Goal: Transaction & Acquisition: Obtain resource

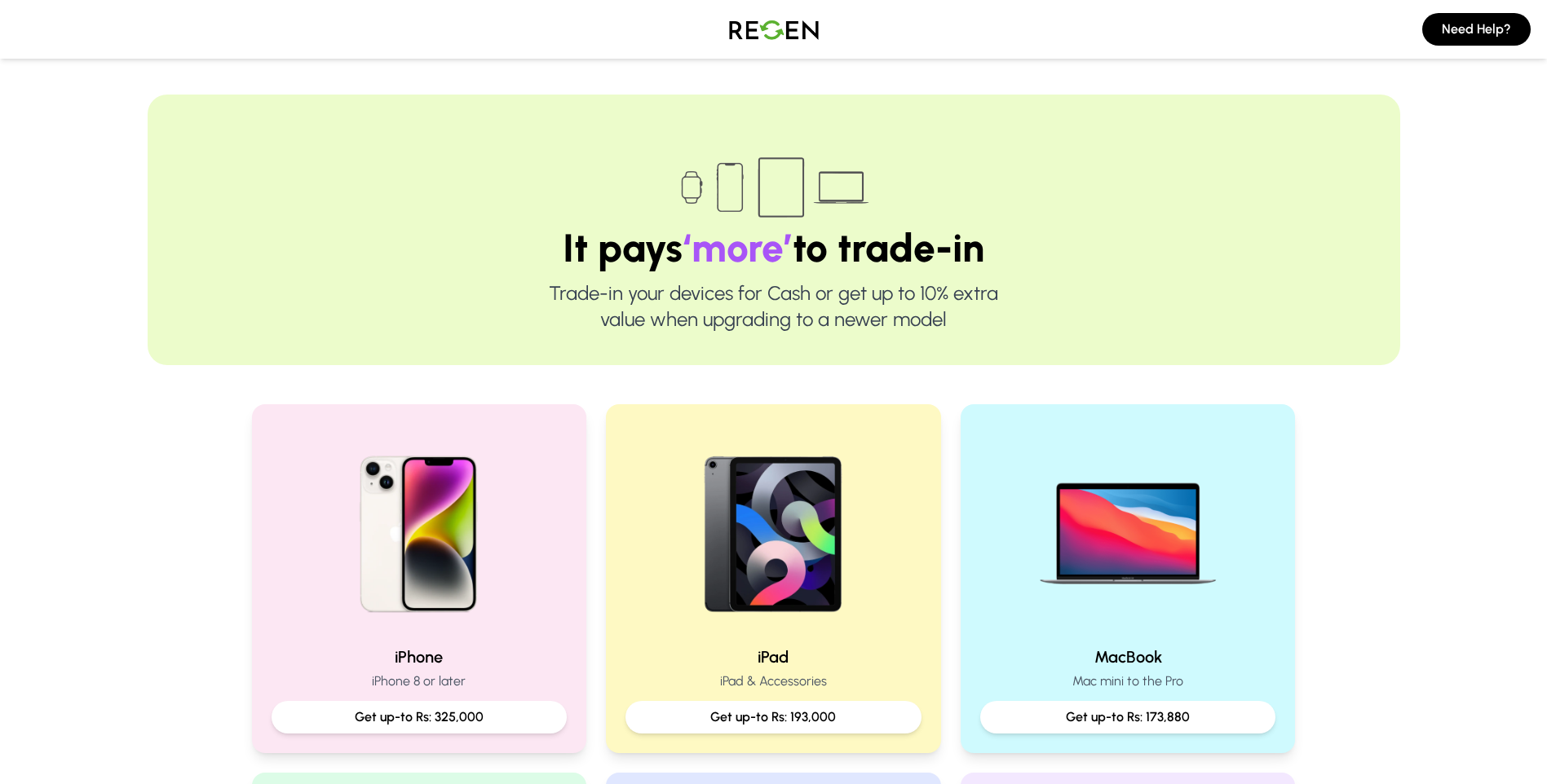
scroll to position [407, 0]
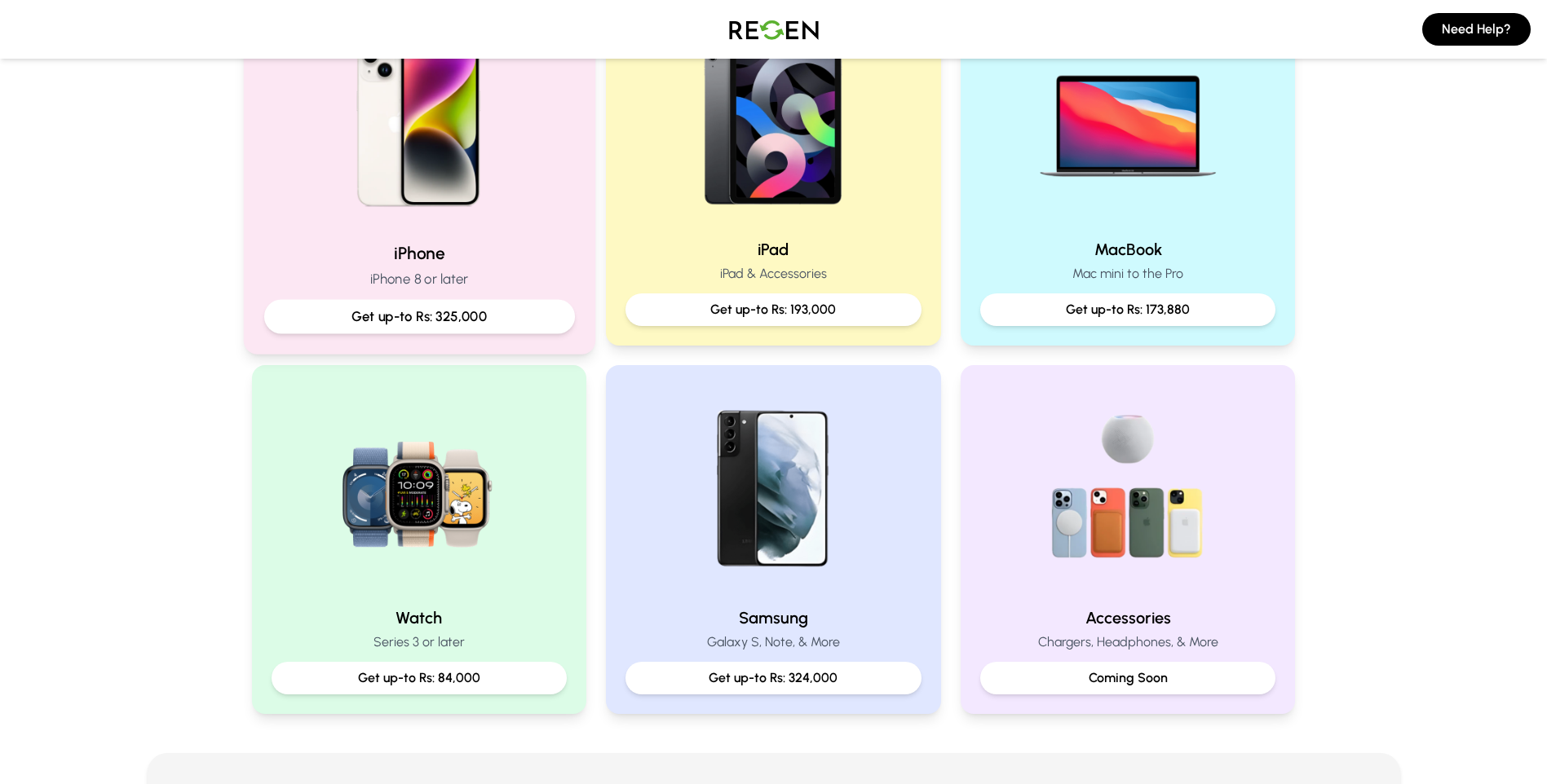
click at [423, 261] on h2 "iPhone" at bounding box center [418, 253] width 310 height 24
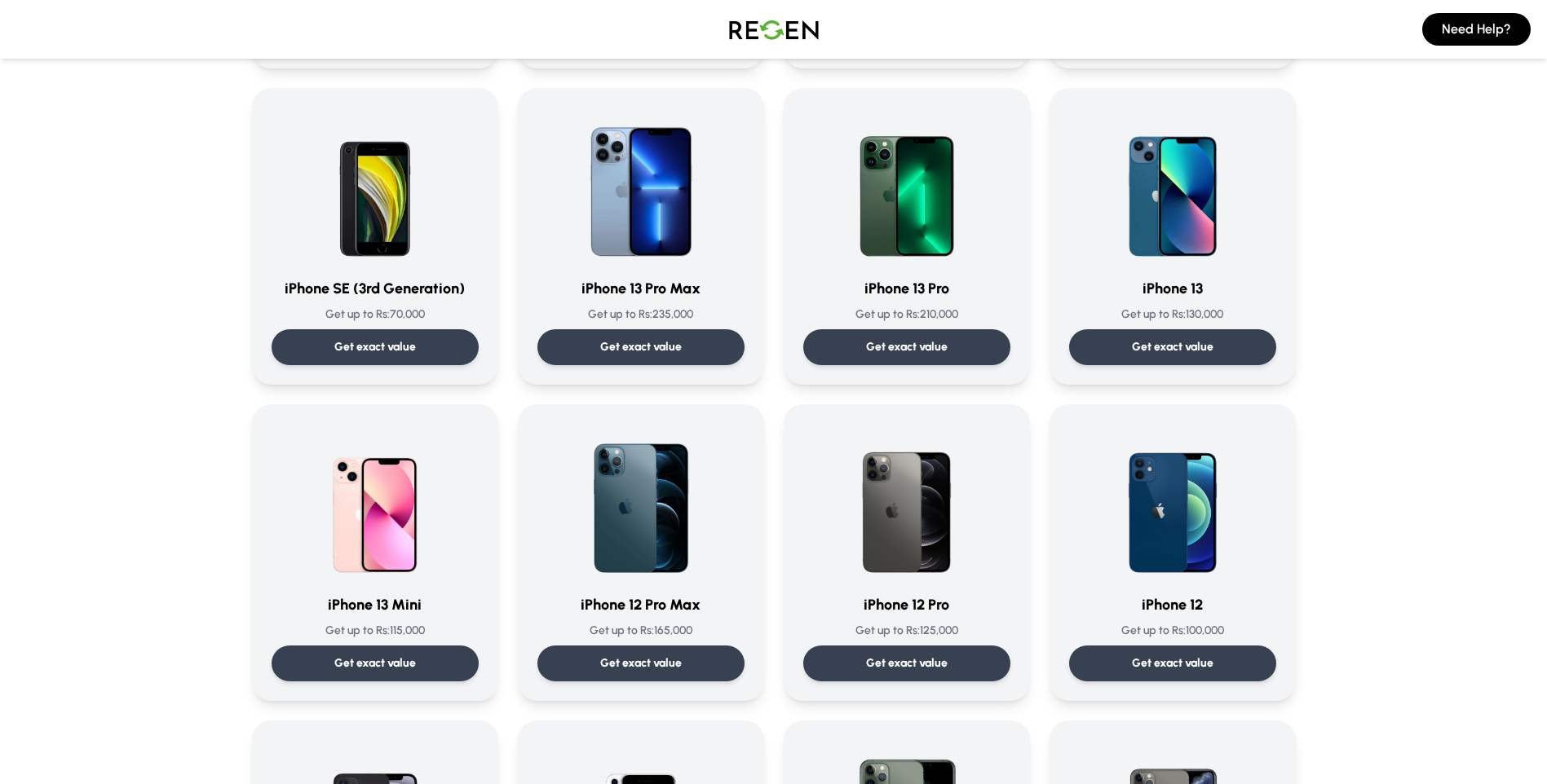
scroll to position [734, 0]
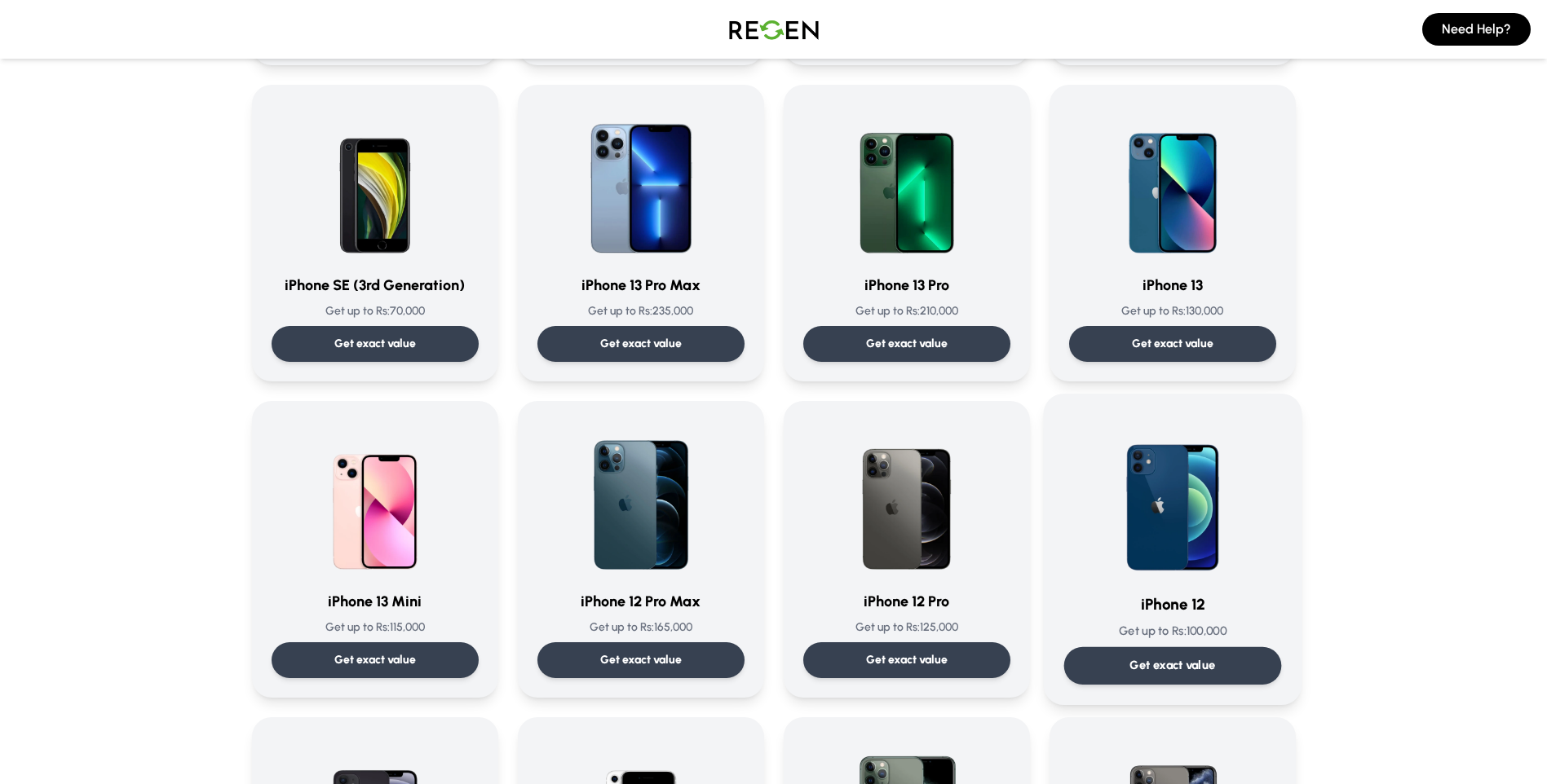
click at [1178, 527] on img at bounding box center [1172, 496] width 164 height 164
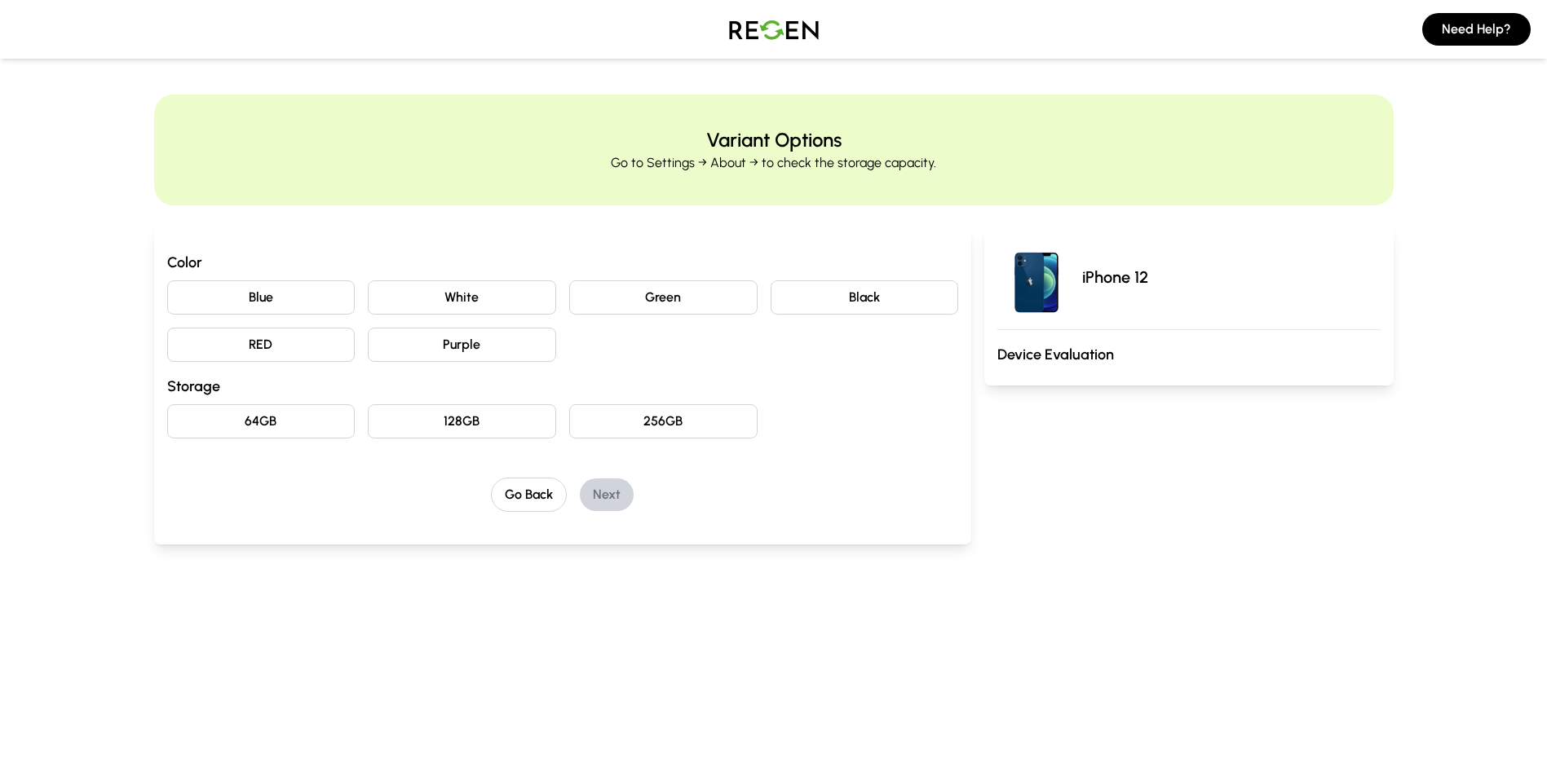
click at [302, 306] on button "Blue" at bounding box center [261, 298] width 188 height 35
click at [506, 428] on button "128GB" at bounding box center [462, 422] width 188 height 35
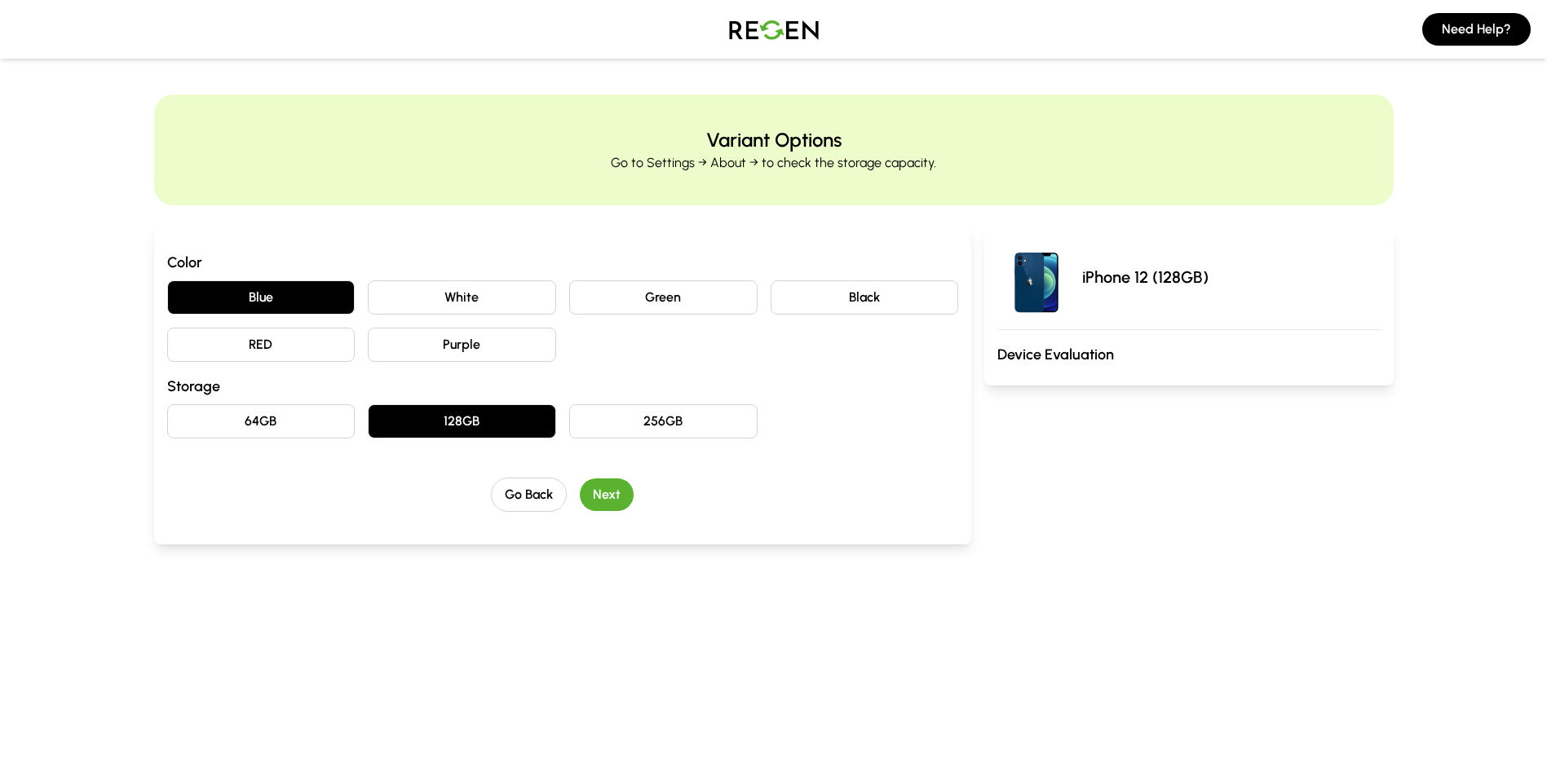
click at [598, 502] on button "Next" at bounding box center [606, 495] width 54 height 33
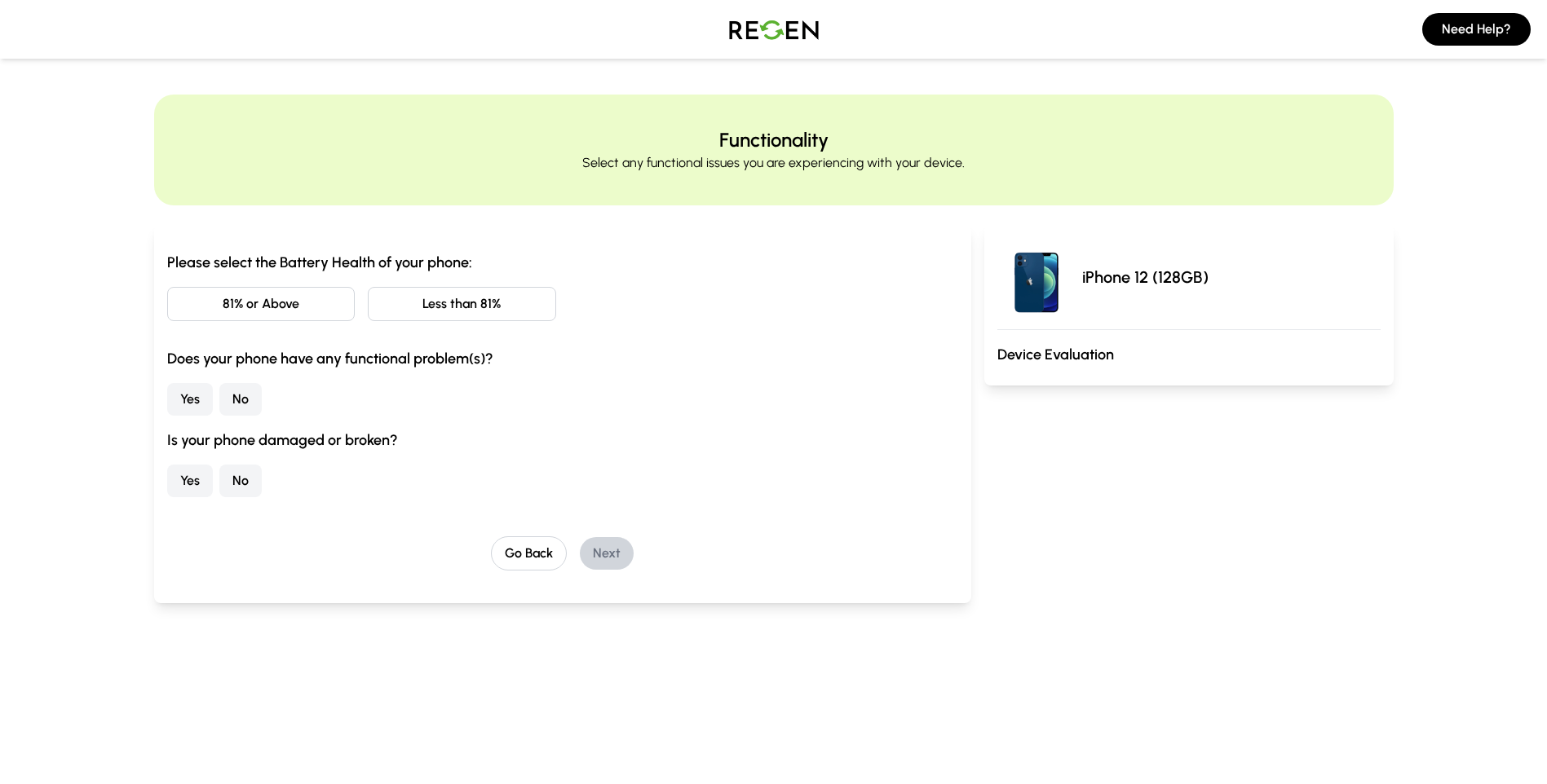
click at [309, 314] on button "81% or Above" at bounding box center [261, 305] width 188 height 35
click at [255, 399] on button "No" at bounding box center [240, 400] width 42 height 33
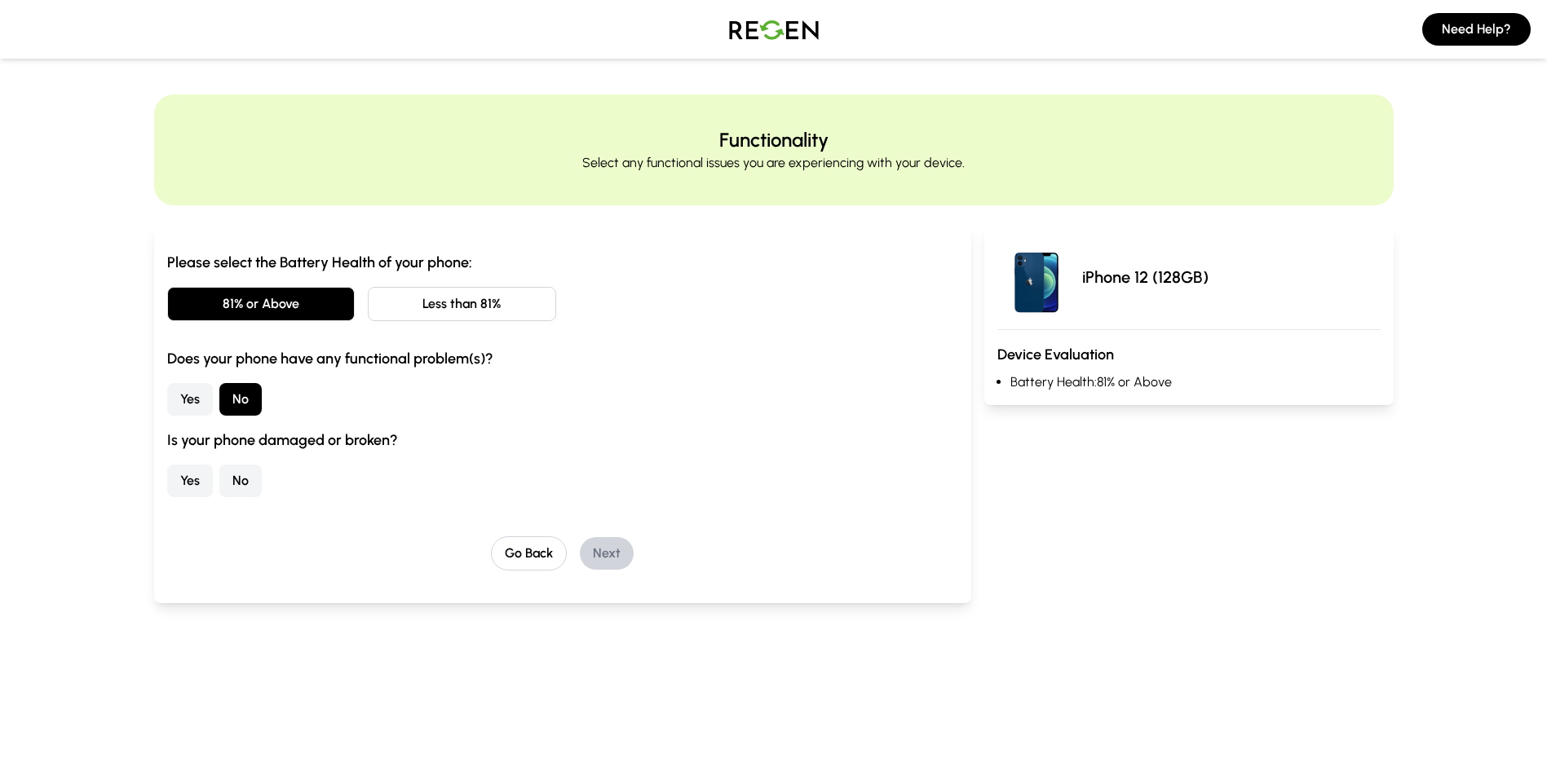
click at [237, 481] on button "No" at bounding box center [240, 481] width 42 height 33
click at [620, 552] on button "Next" at bounding box center [606, 553] width 54 height 33
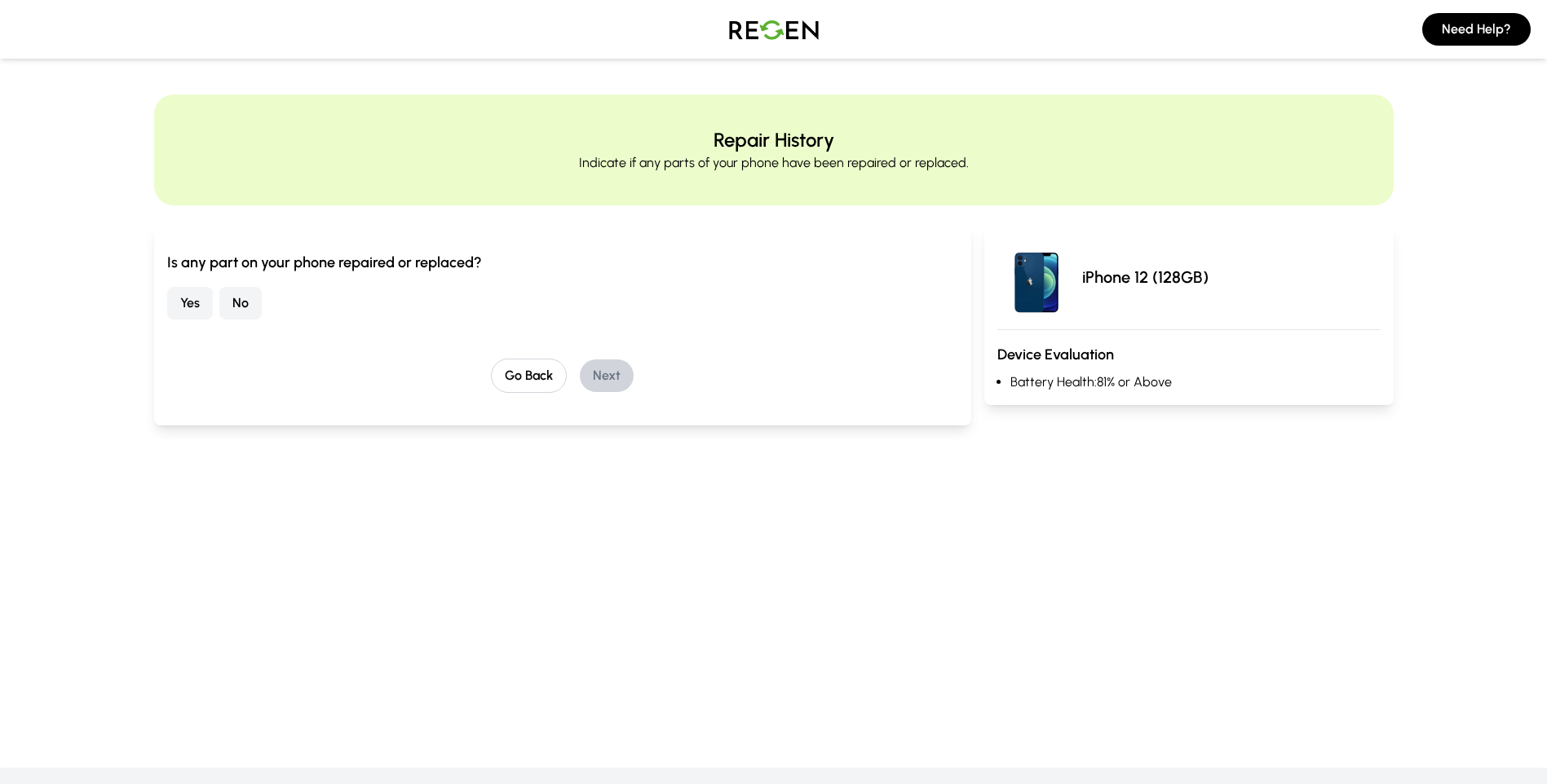
click at [235, 310] on button "No" at bounding box center [240, 304] width 42 height 33
click at [602, 374] on button "Next" at bounding box center [606, 376] width 54 height 33
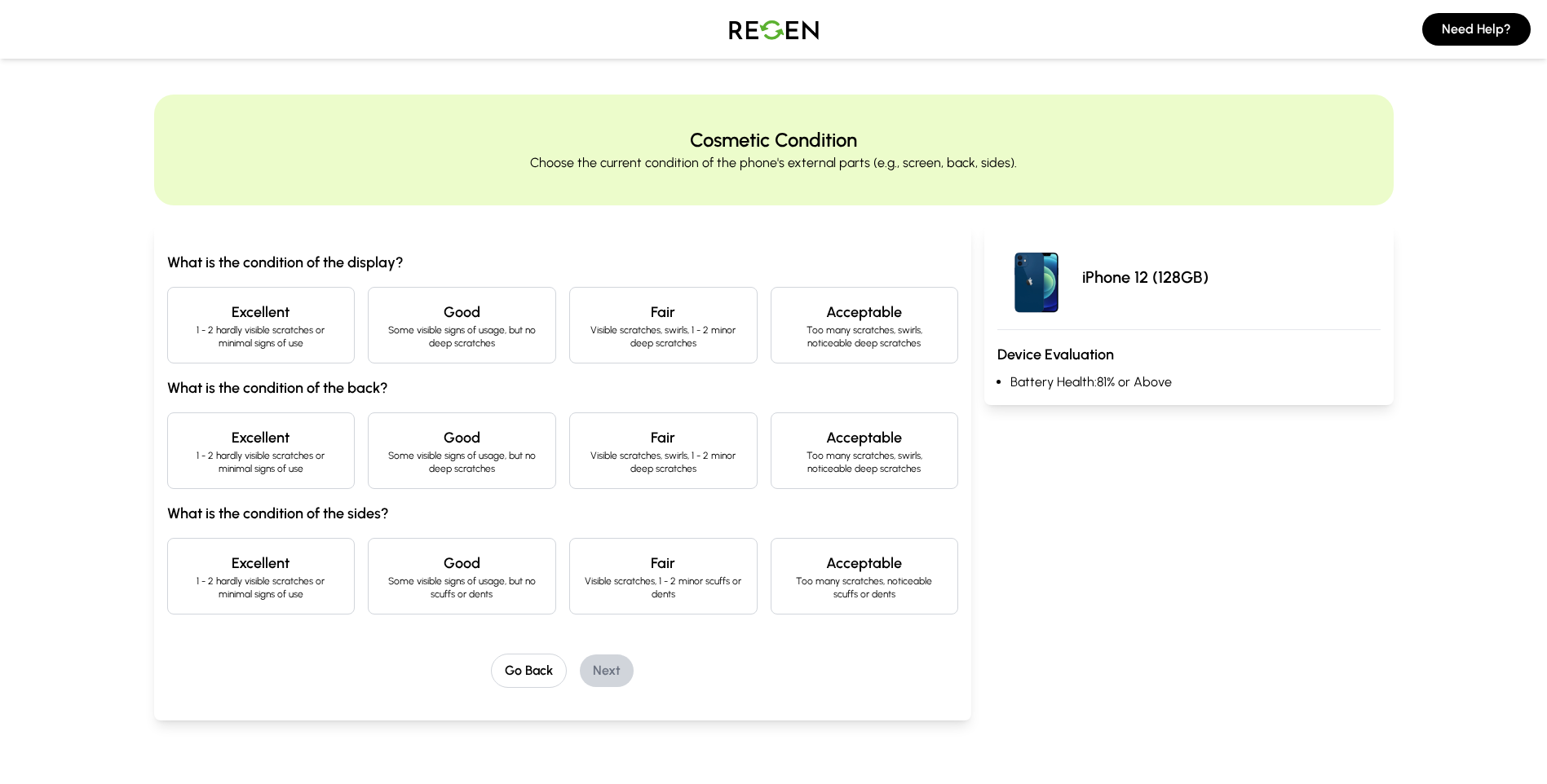
click at [448, 331] on p "Some visible signs of usage, but no deep scratches" at bounding box center [461, 336] width 160 height 26
click at [267, 454] on p "1 - 2 hardly visible scratches or minimal signs of use" at bounding box center [260, 462] width 160 height 26
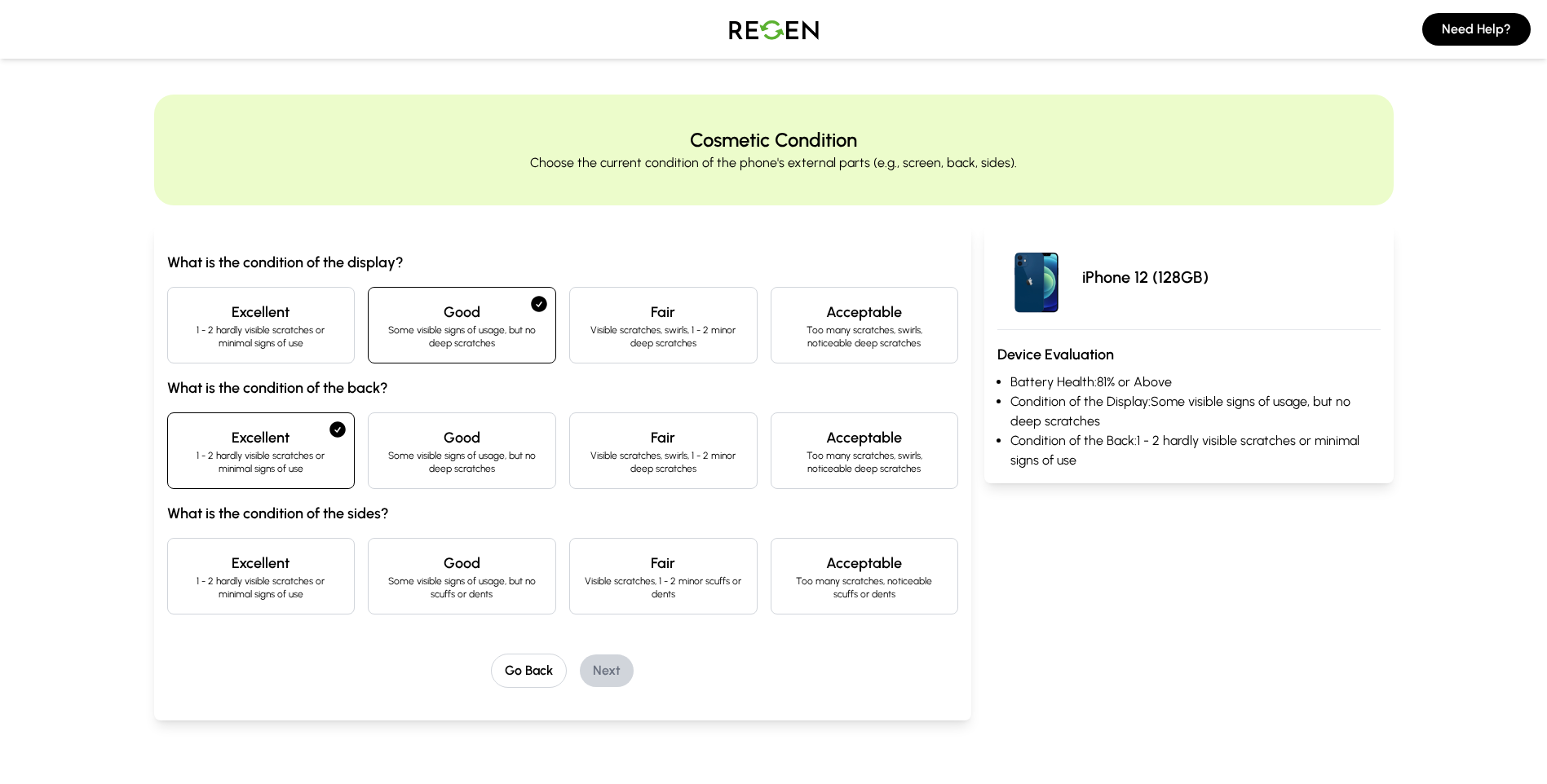
click at [299, 560] on h4 "Excellent" at bounding box center [260, 563] width 160 height 23
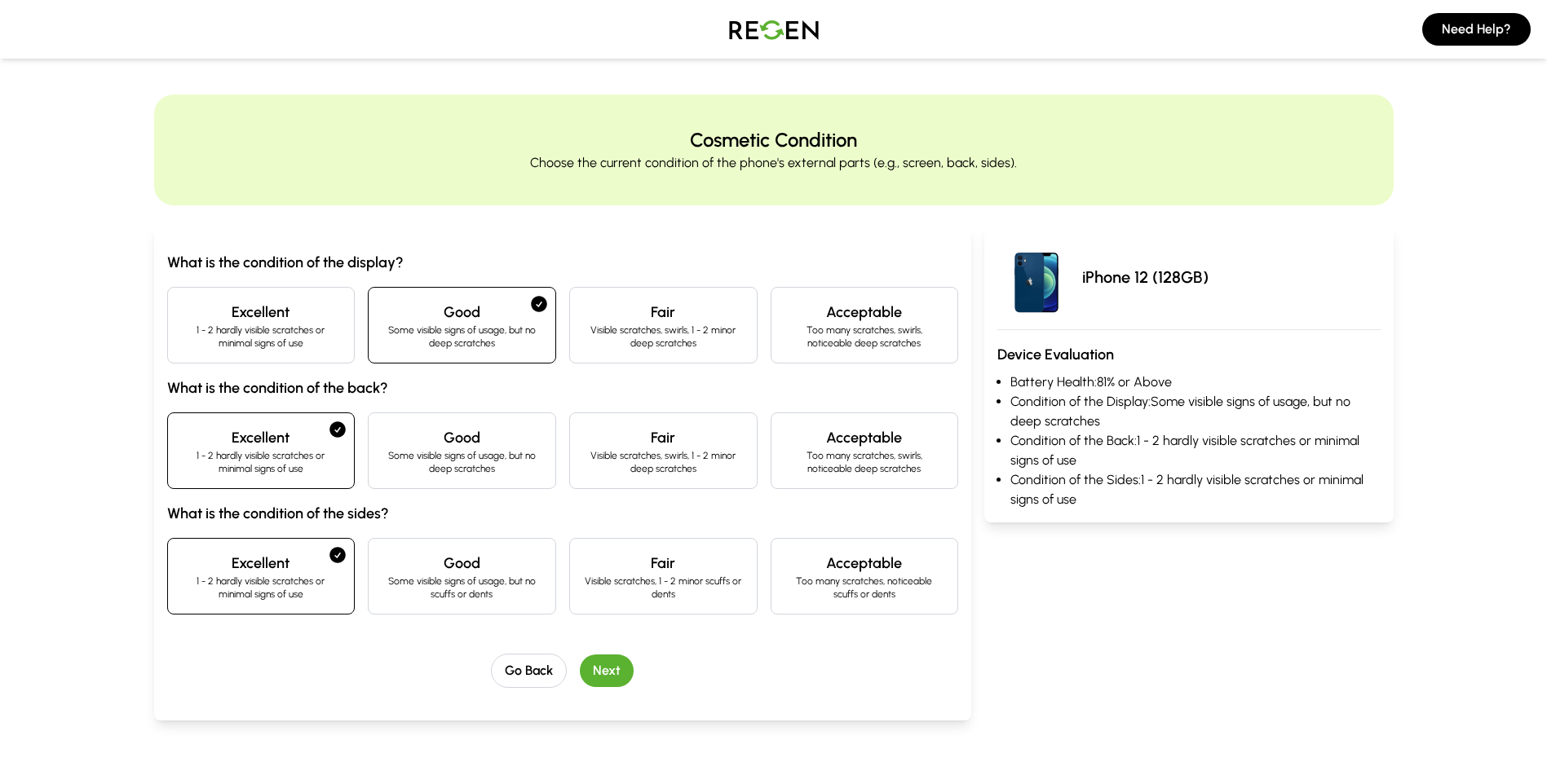
click at [615, 681] on button "Next" at bounding box center [606, 671] width 54 height 33
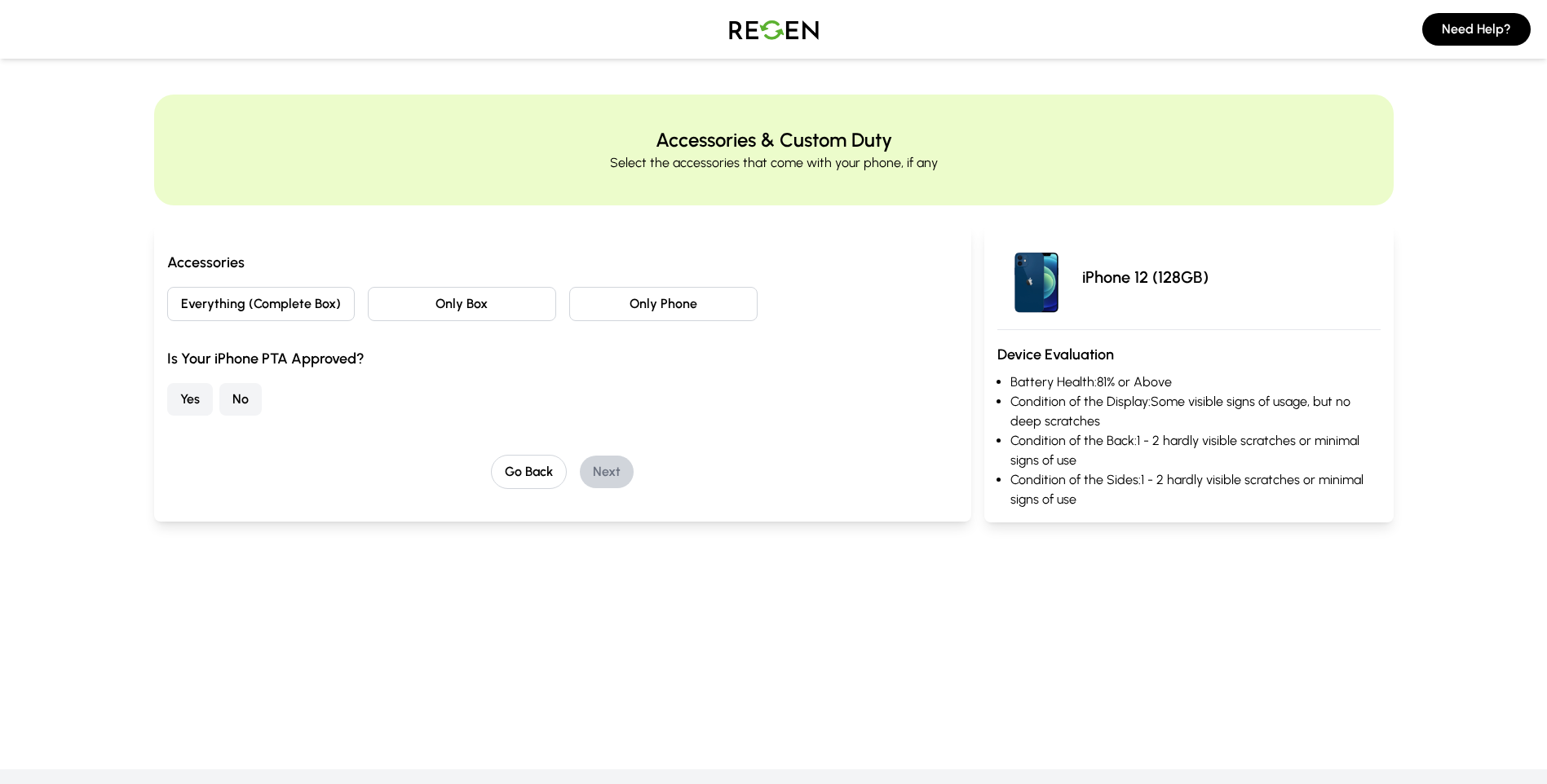
click at [636, 306] on button "Only Phone" at bounding box center [663, 305] width 188 height 35
click at [184, 396] on button "Yes" at bounding box center [190, 400] width 46 height 33
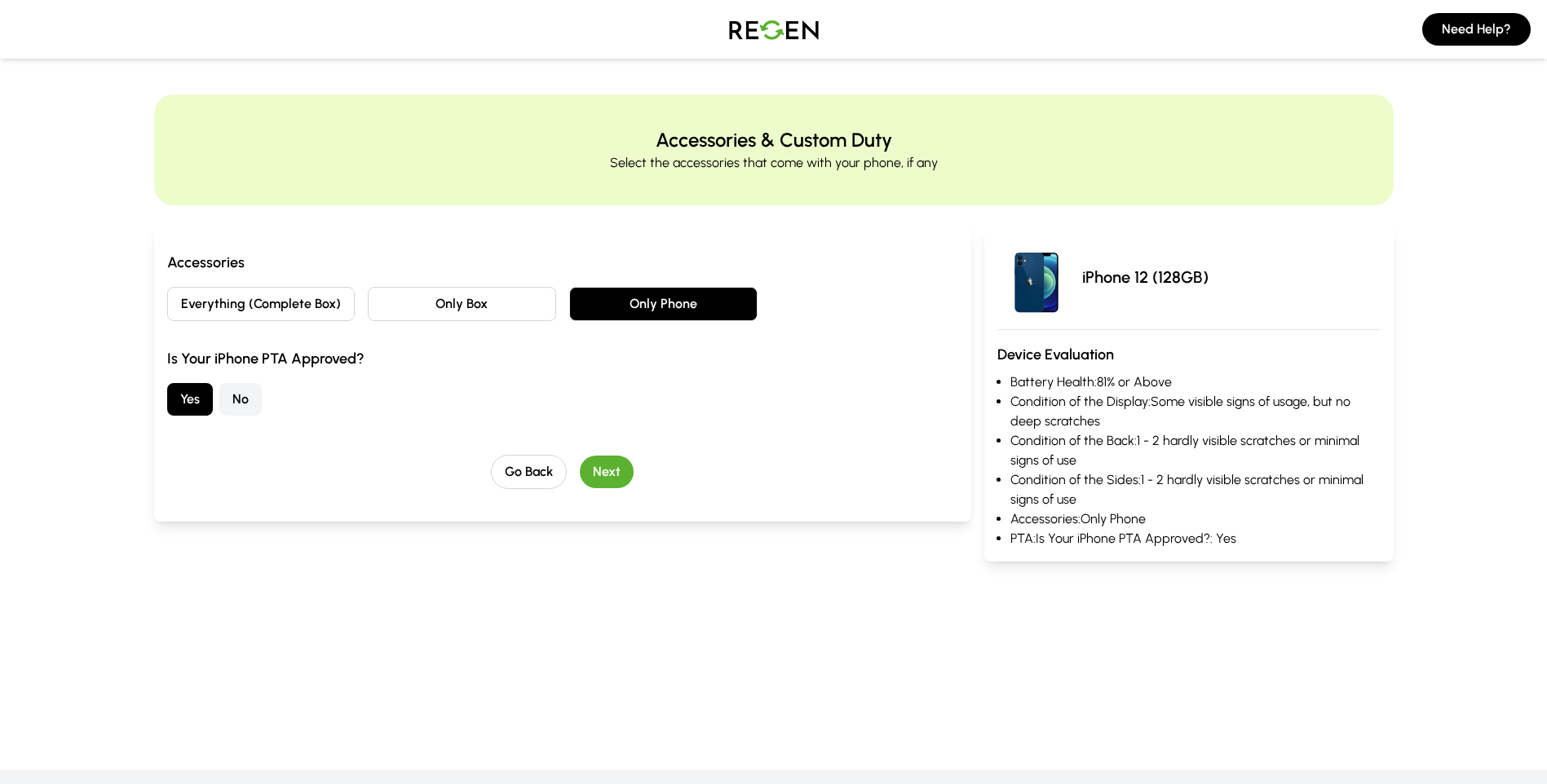
click at [615, 471] on button "Next" at bounding box center [606, 472] width 54 height 33
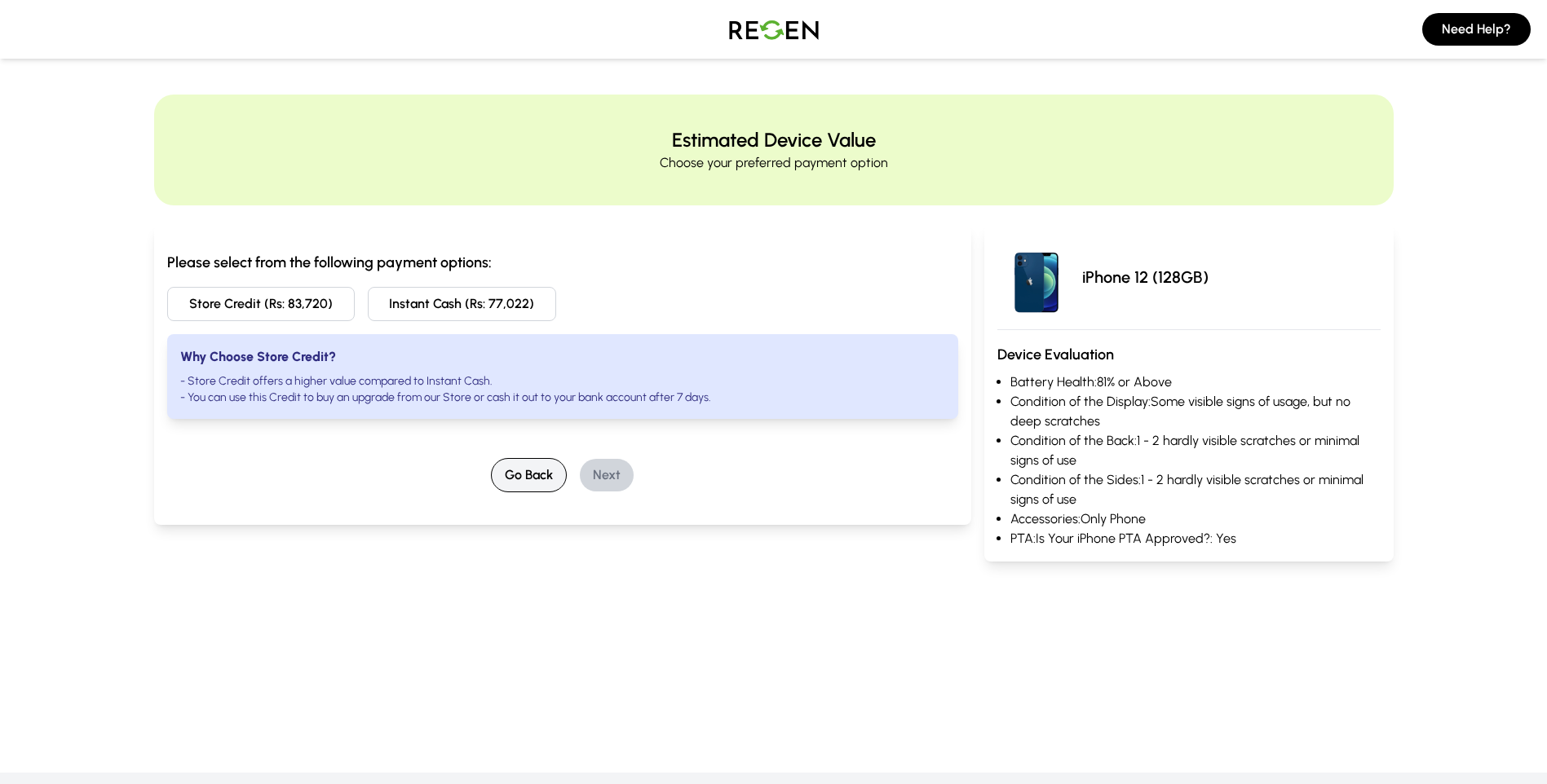
click at [536, 466] on button "Go Back" at bounding box center [528, 476] width 76 height 35
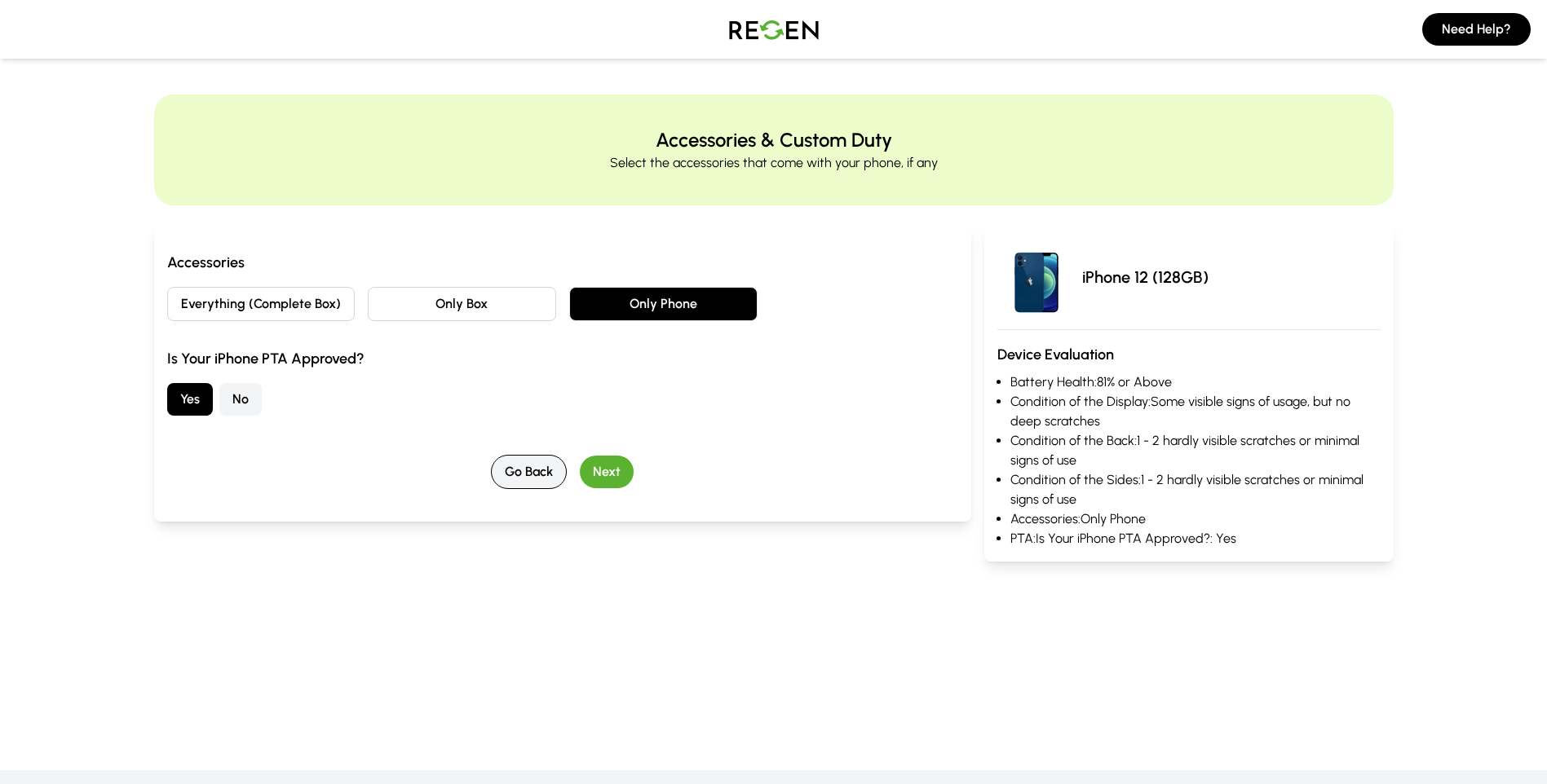
click at [536, 466] on button "Go Back" at bounding box center [528, 472] width 76 height 35
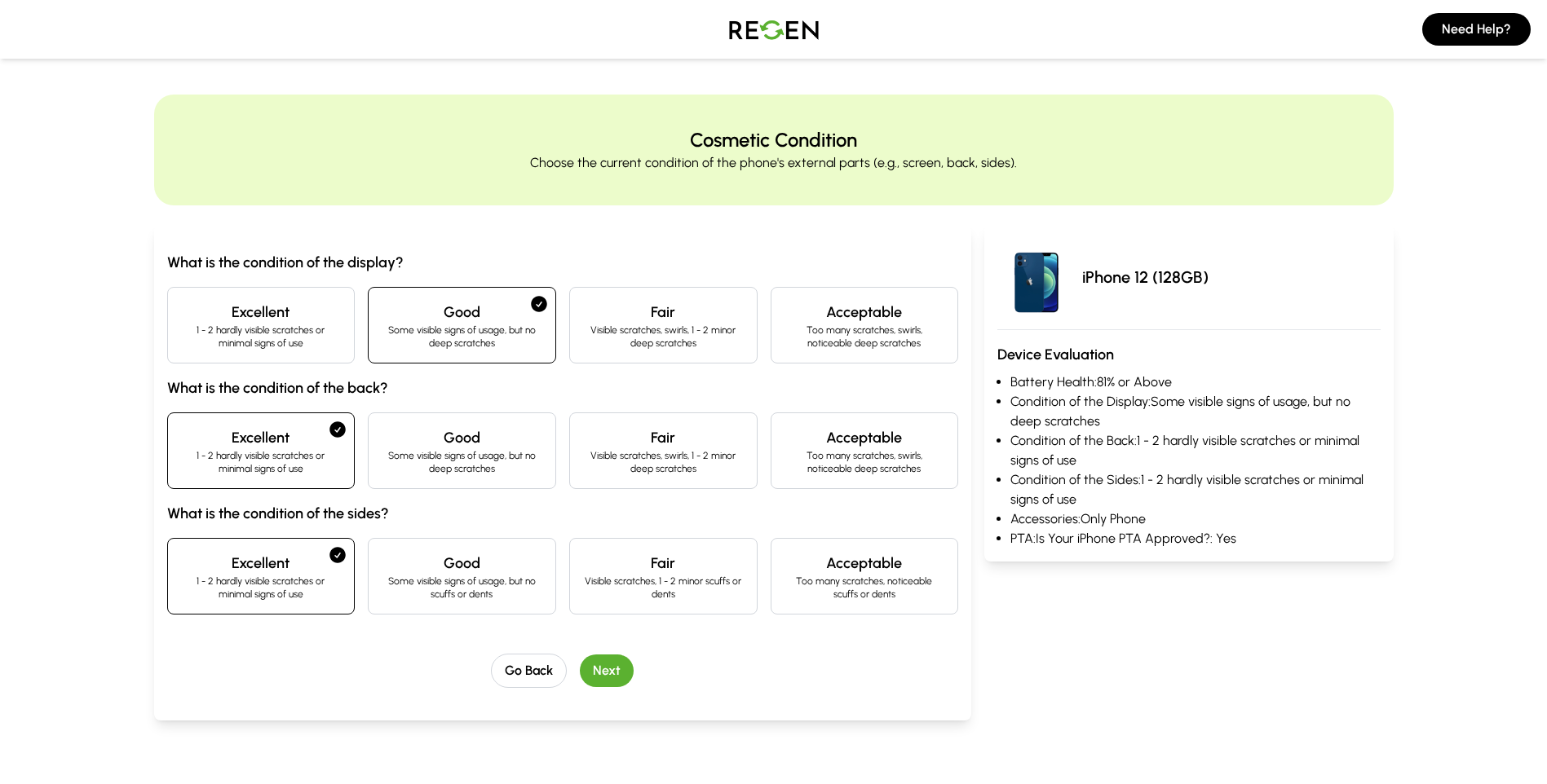
click at [278, 334] on p "1 - 2 hardly visible scratches or minimal signs of use" at bounding box center [260, 336] width 160 height 26
click at [613, 661] on button "Next" at bounding box center [606, 671] width 54 height 33
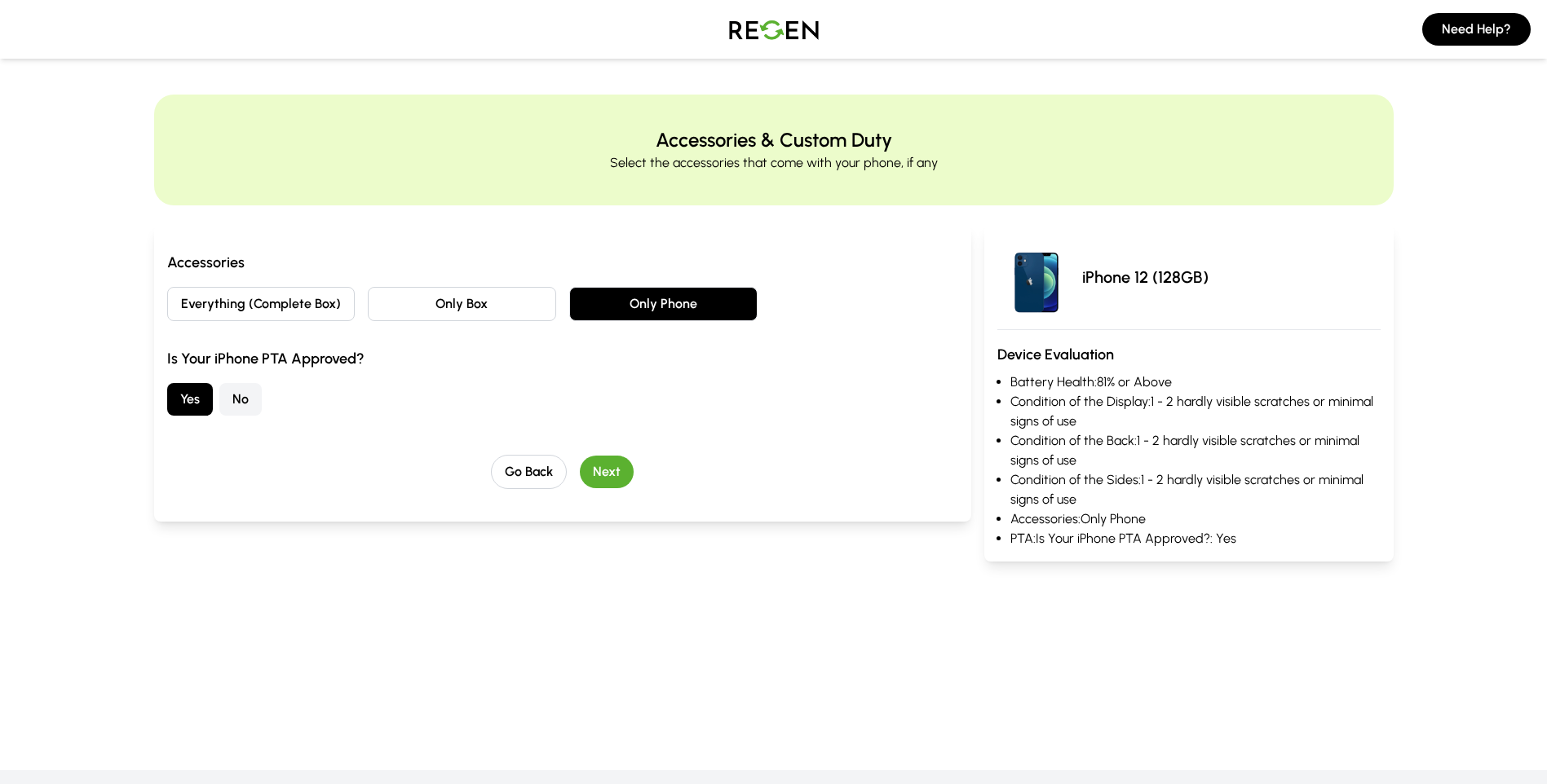
click at [615, 477] on button "Next" at bounding box center [606, 472] width 54 height 33
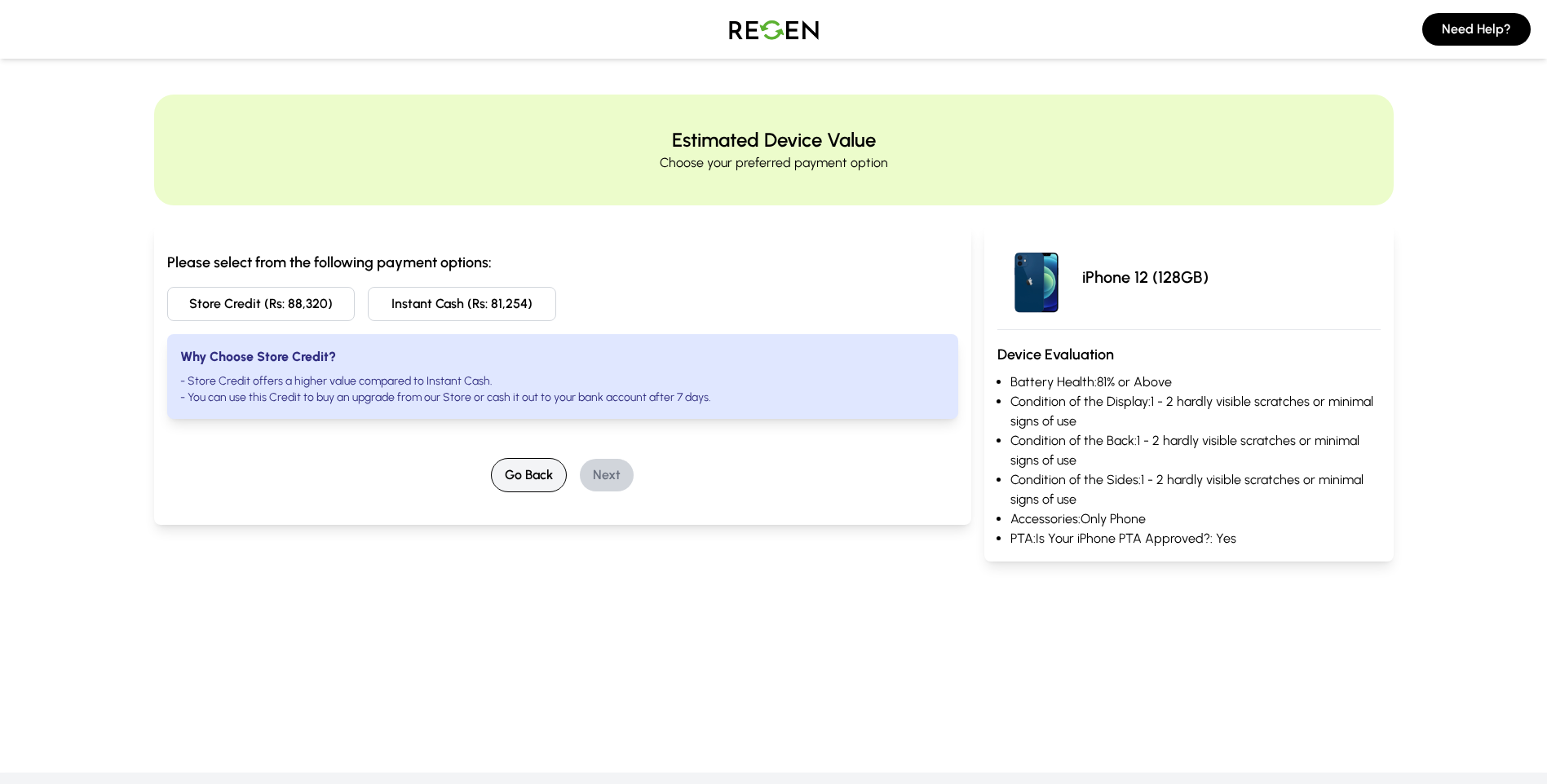
click at [546, 486] on button "Go Back" at bounding box center [528, 476] width 76 height 35
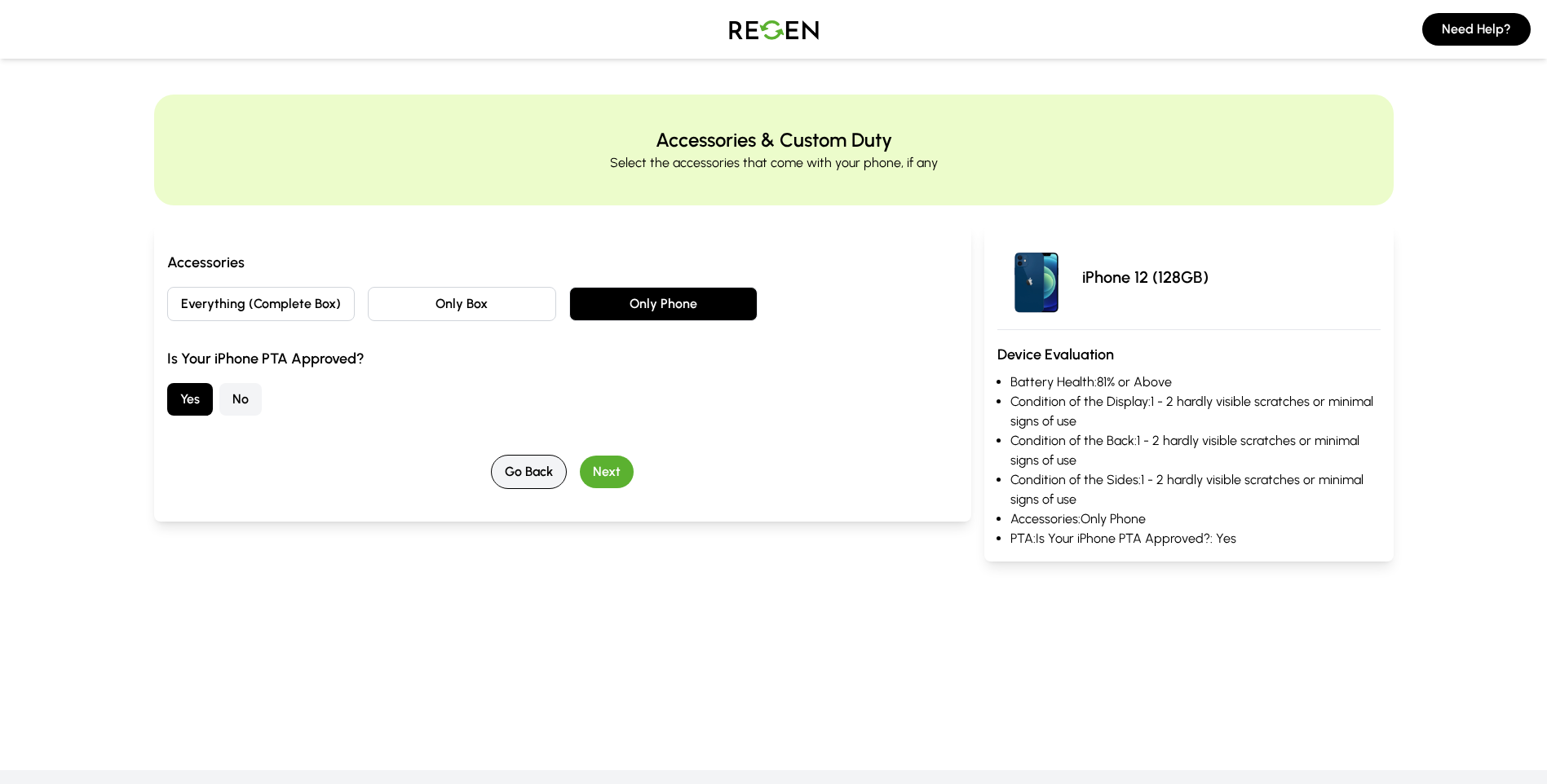
click at [546, 486] on button "Go Back" at bounding box center [528, 472] width 76 height 35
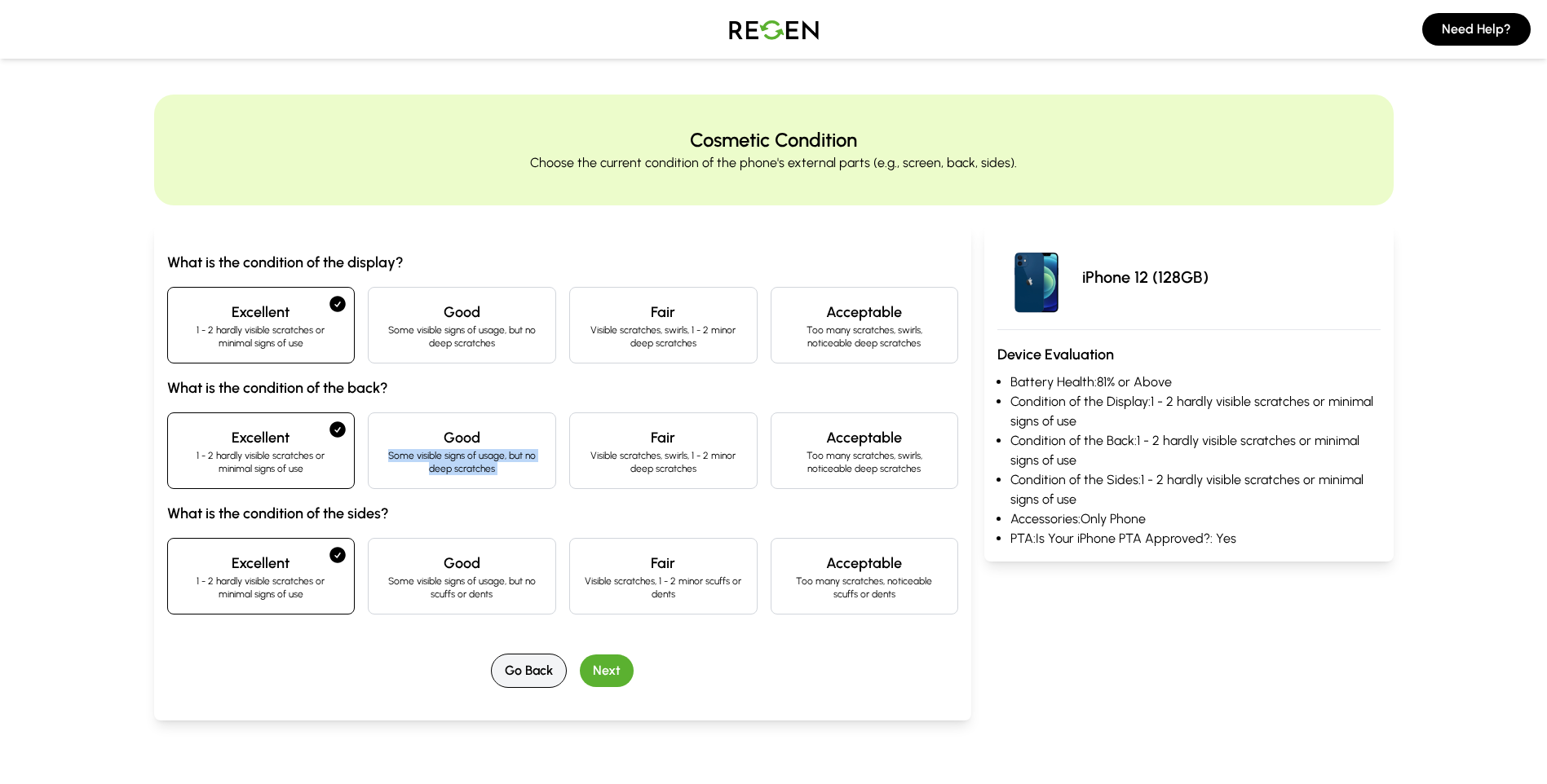
click at [546, 486] on div "Good Some visible signs of usage, but no deep scratches" at bounding box center [462, 451] width 188 height 77
click at [538, 669] on button "Go Back" at bounding box center [528, 672] width 76 height 35
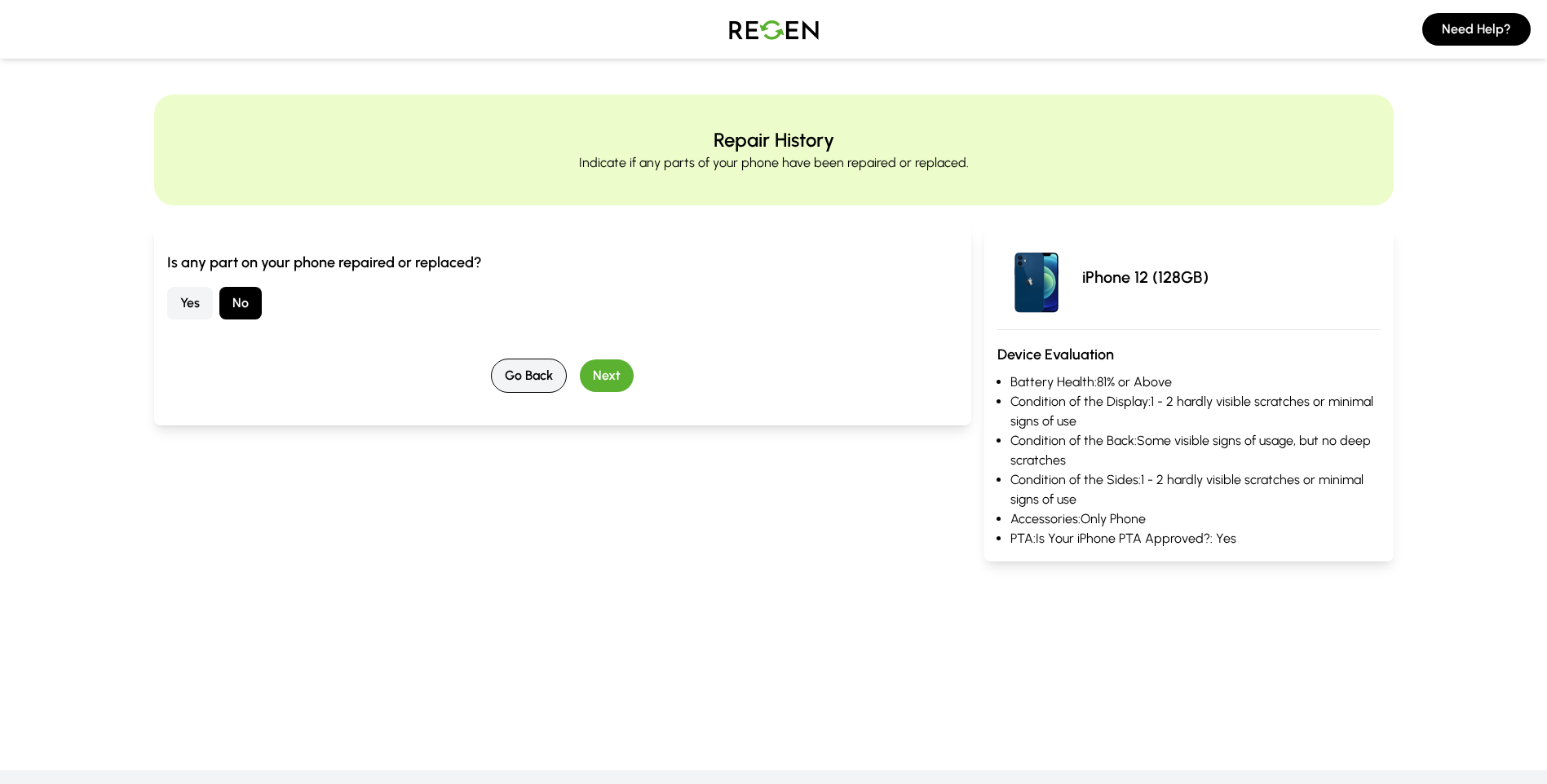
click at [536, 380] on button "Go Back" at bounding box center [528, 376] width 76 height 35
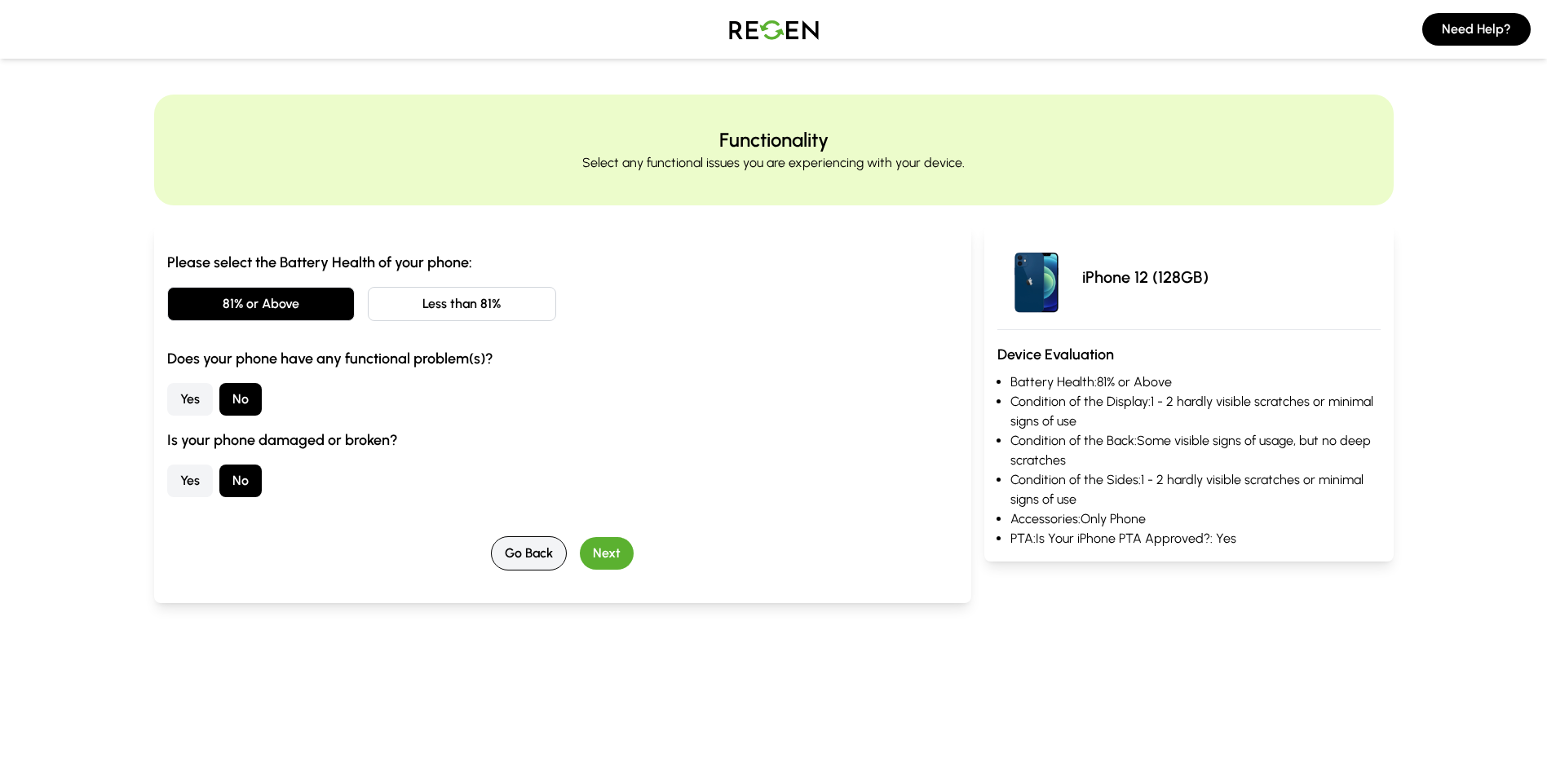
click at [529, 533] on div "Please select the Battery Health of your phone: 81% or Above Less than 81% Does…" at bounding box center [563, 410] width 792 height 320
click at [525, 546] on button "Go Back" at bounding box center [528, 553] width 76 height 35
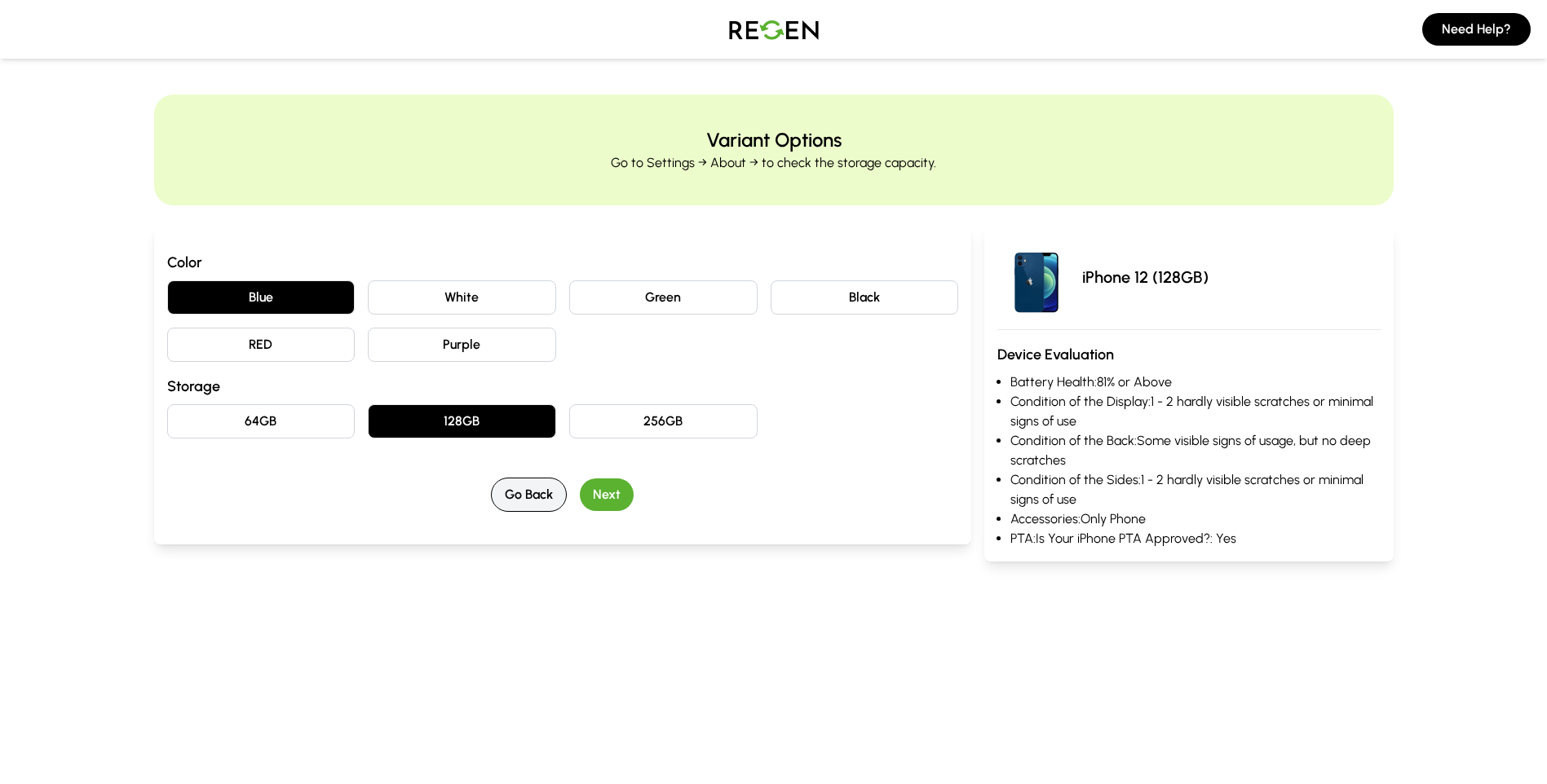
click at [528, 498] on button "Go Back" at bounding box center [528, 495] width 76 height 35
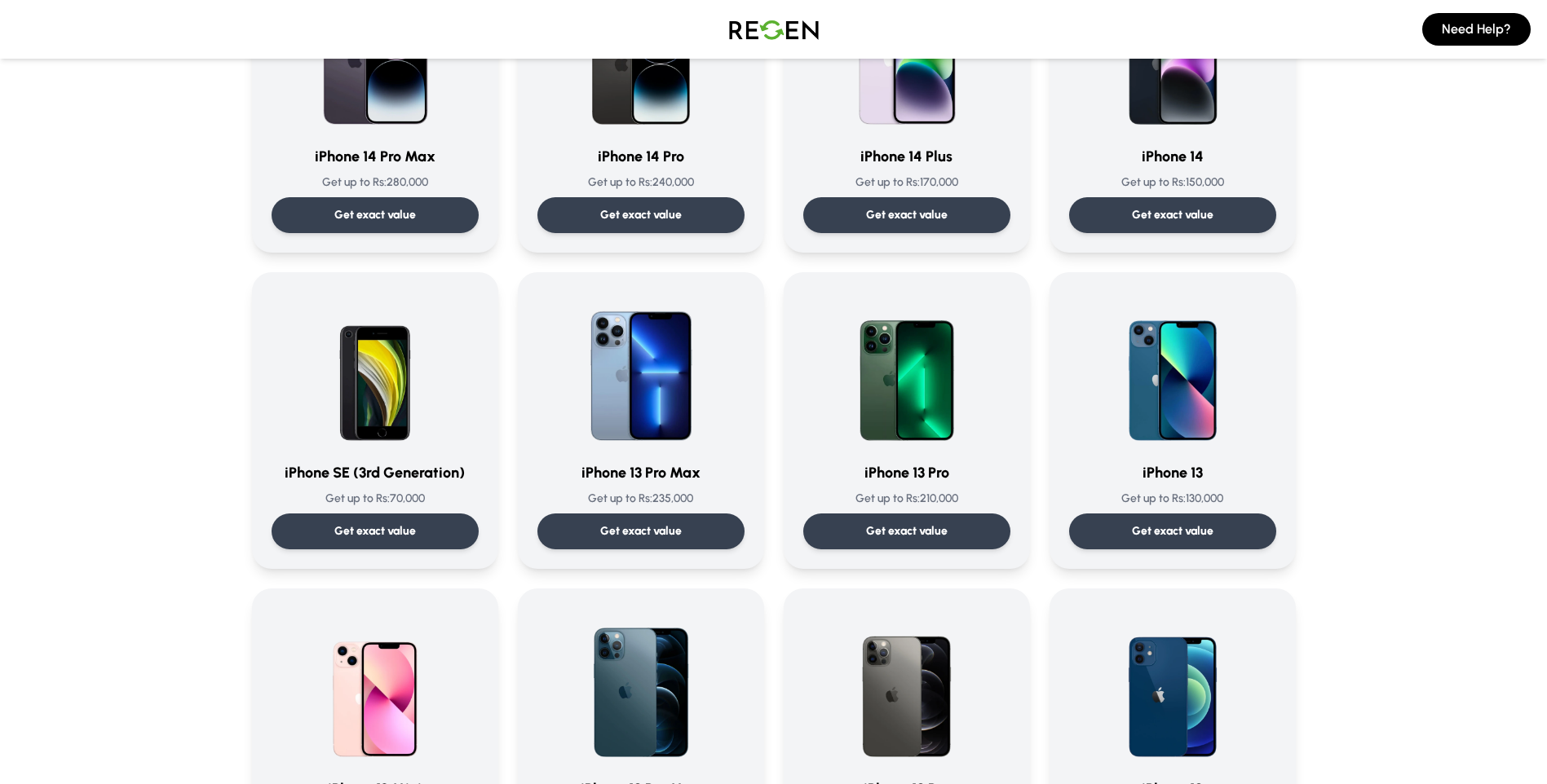
scroll to position [734, 0]
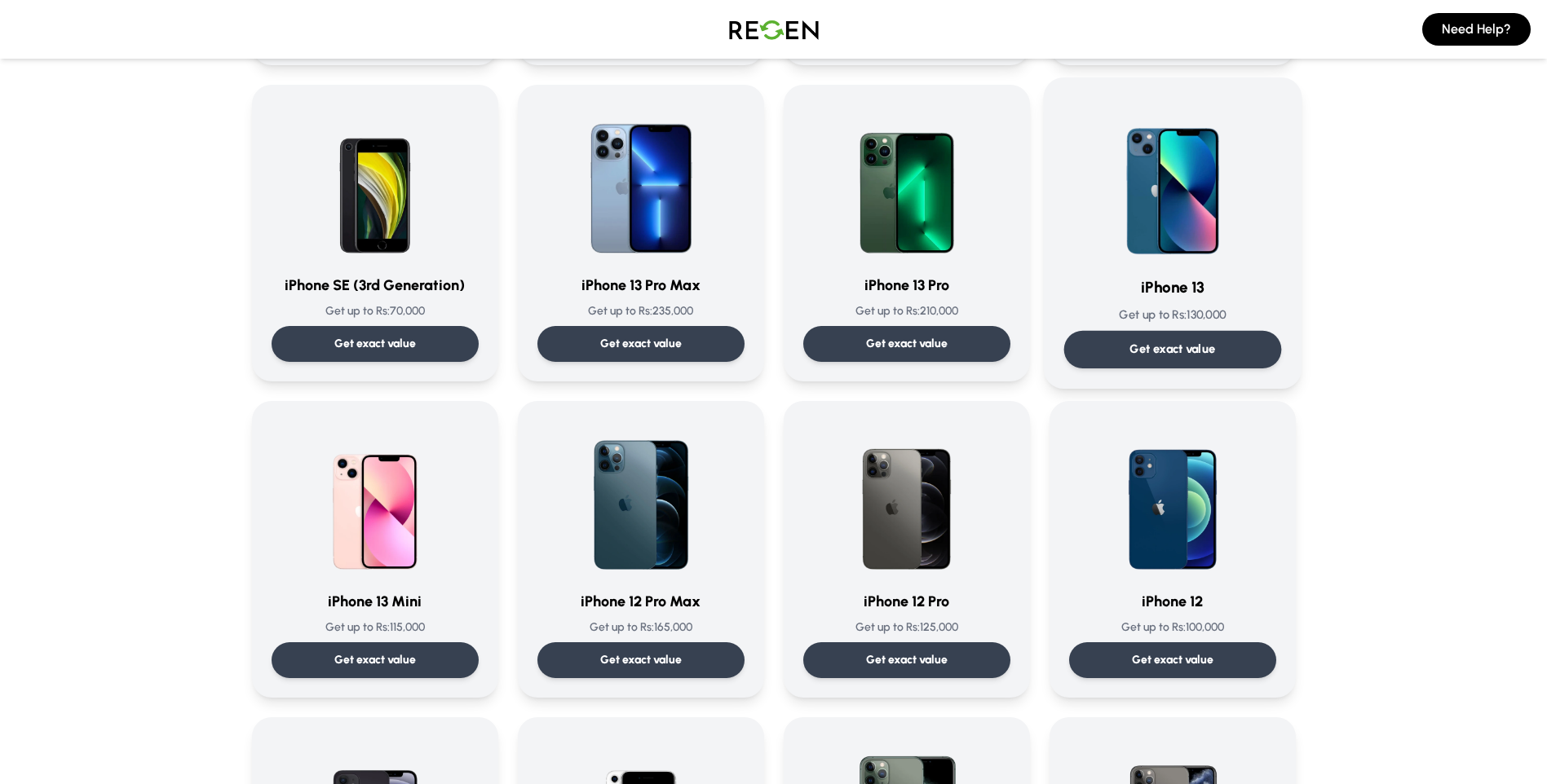
click at [1111, 336] on div "Get exact value" at bounding box center [1172, 350] width 218 height 37
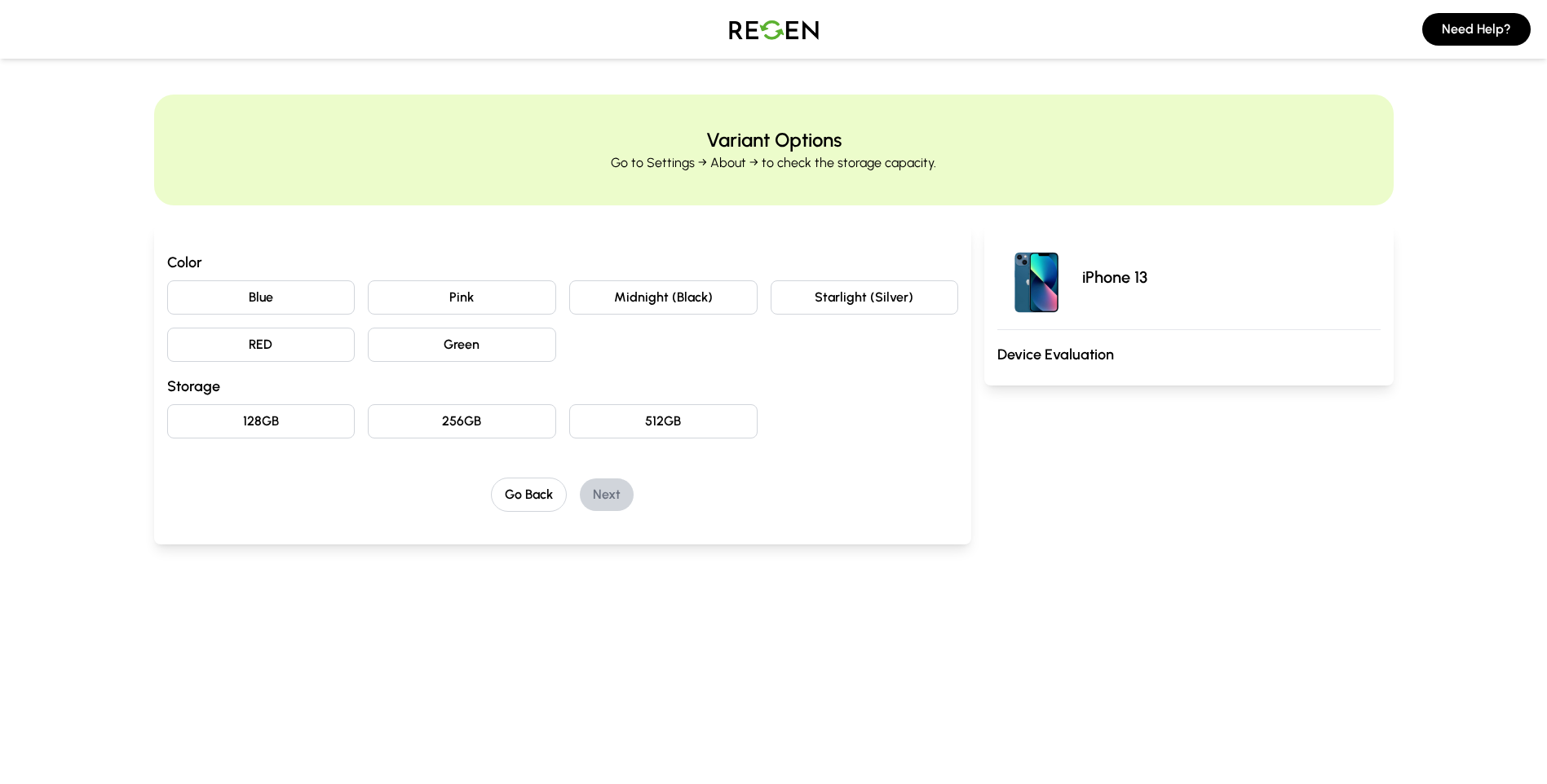
click at [721, 298] on button "Midnight (Black)" at bounding box center [663, 298] width 188 height 35
click at [275, 434] on button "128GB" at bounding box center [261, 422] width 188 height 35
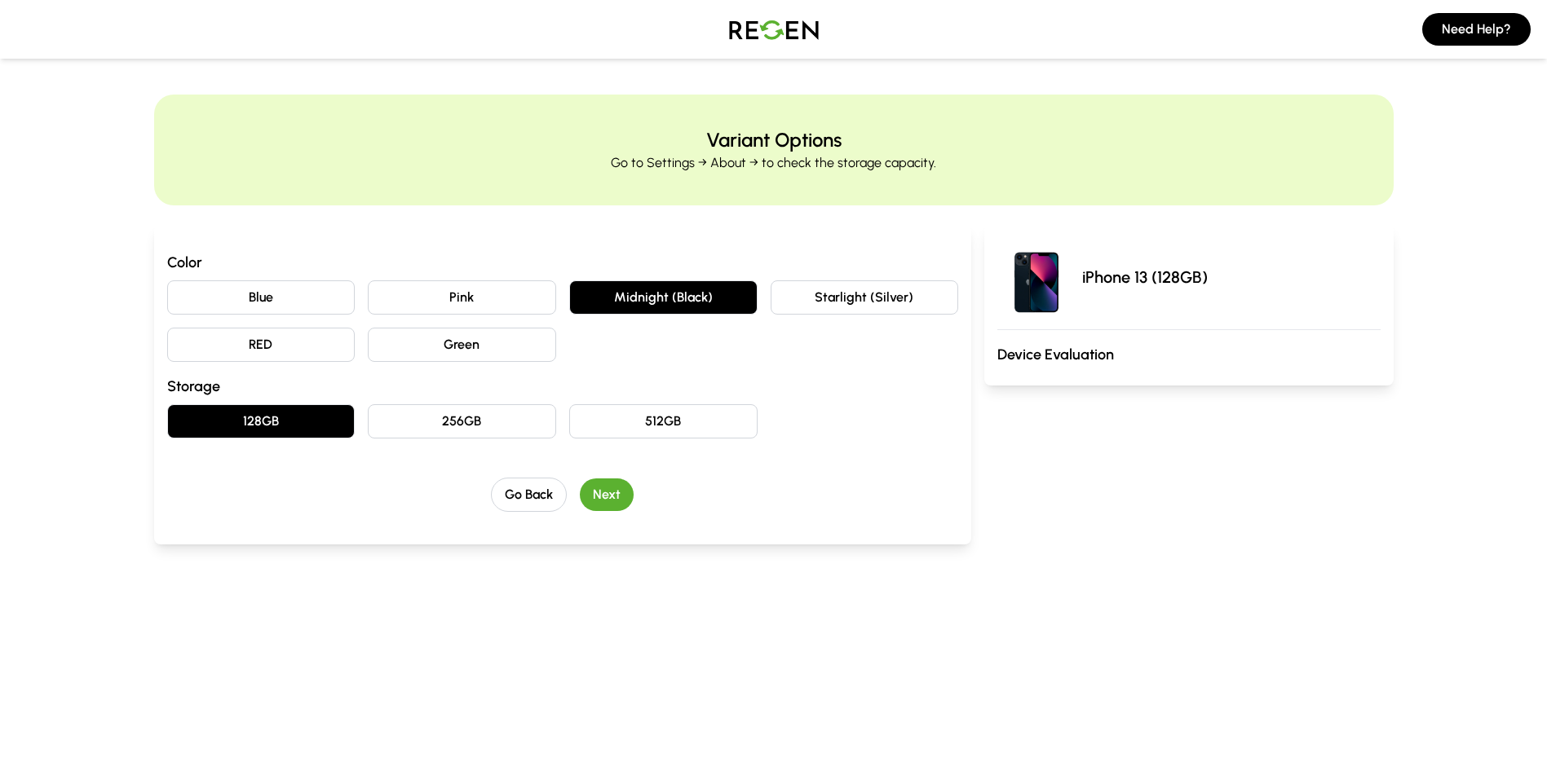
click at [602, 491] on button "Next" at bounding box center [606, 495] width 54 height 33
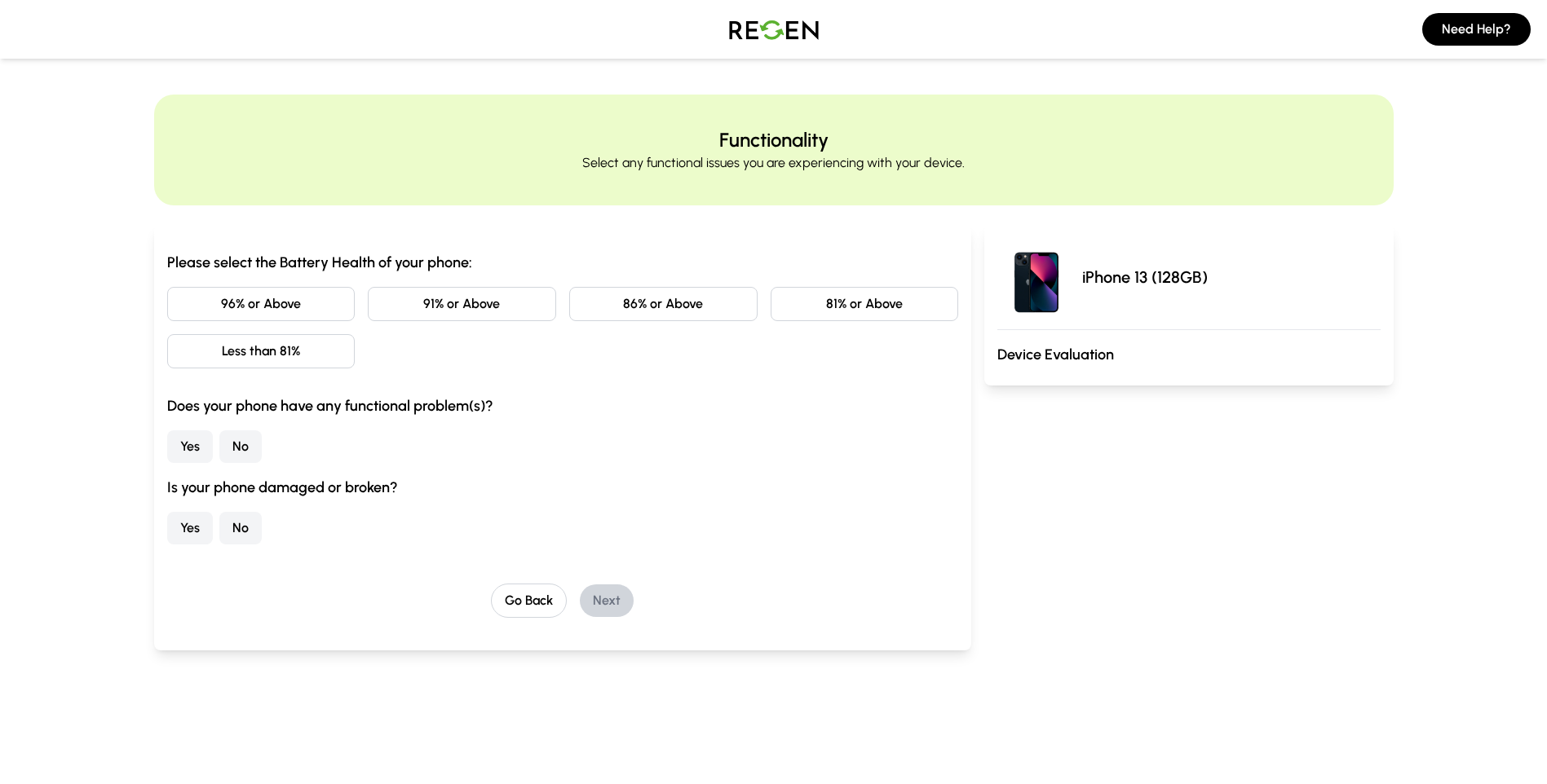
click at [823, 310] on button "81% or Above" at bounding box center [865, 305] width 188 height 35
click at [236, 452] on button "No" at bounding box center [240, 447] width 42 height 33
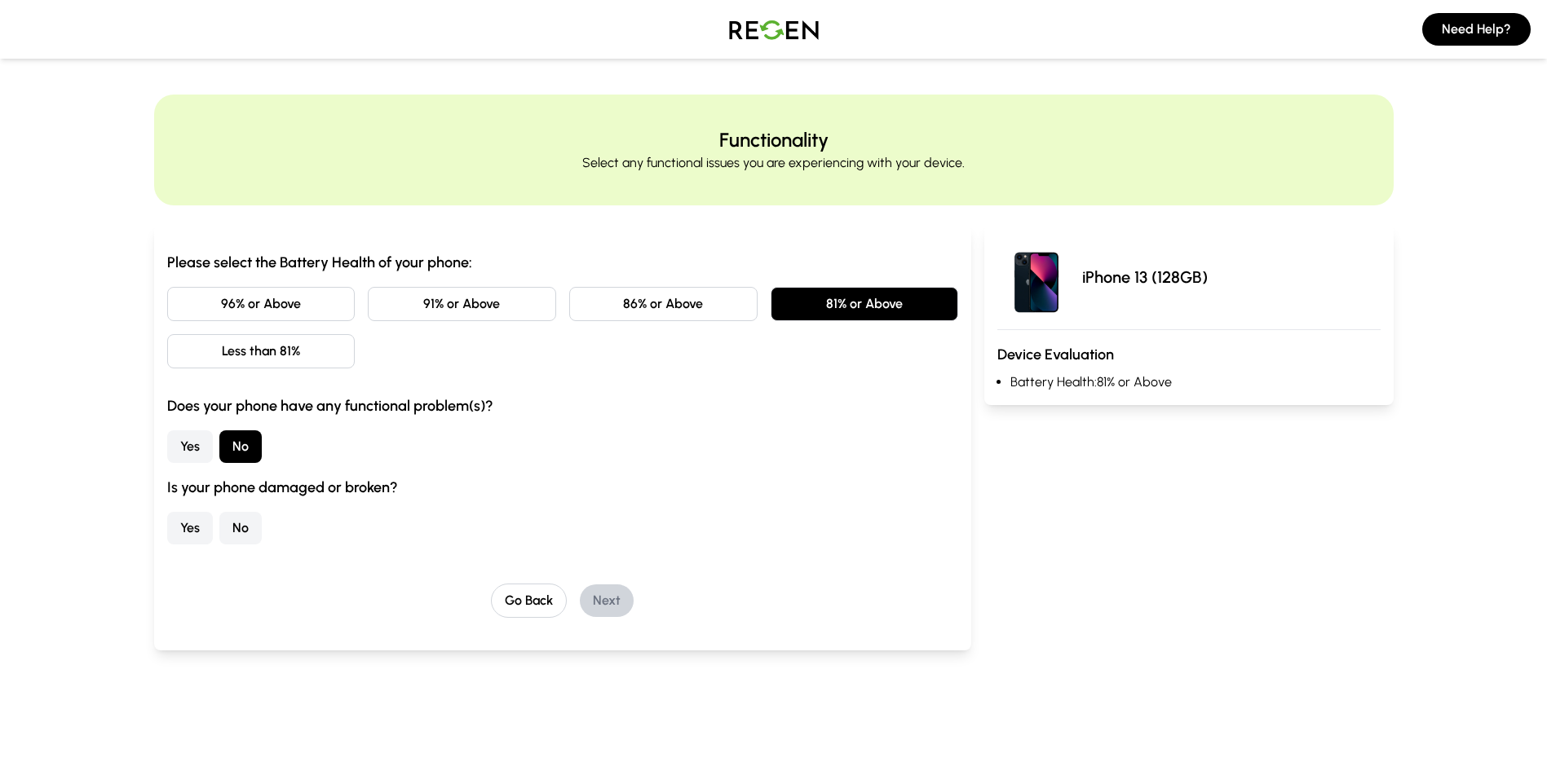
click at [242, 530] on button "No" at bounding box center [240, 528] width 42 height 33
click at [627, 601] on button "Next" at bounding box center [606, 600] width 54 height 33
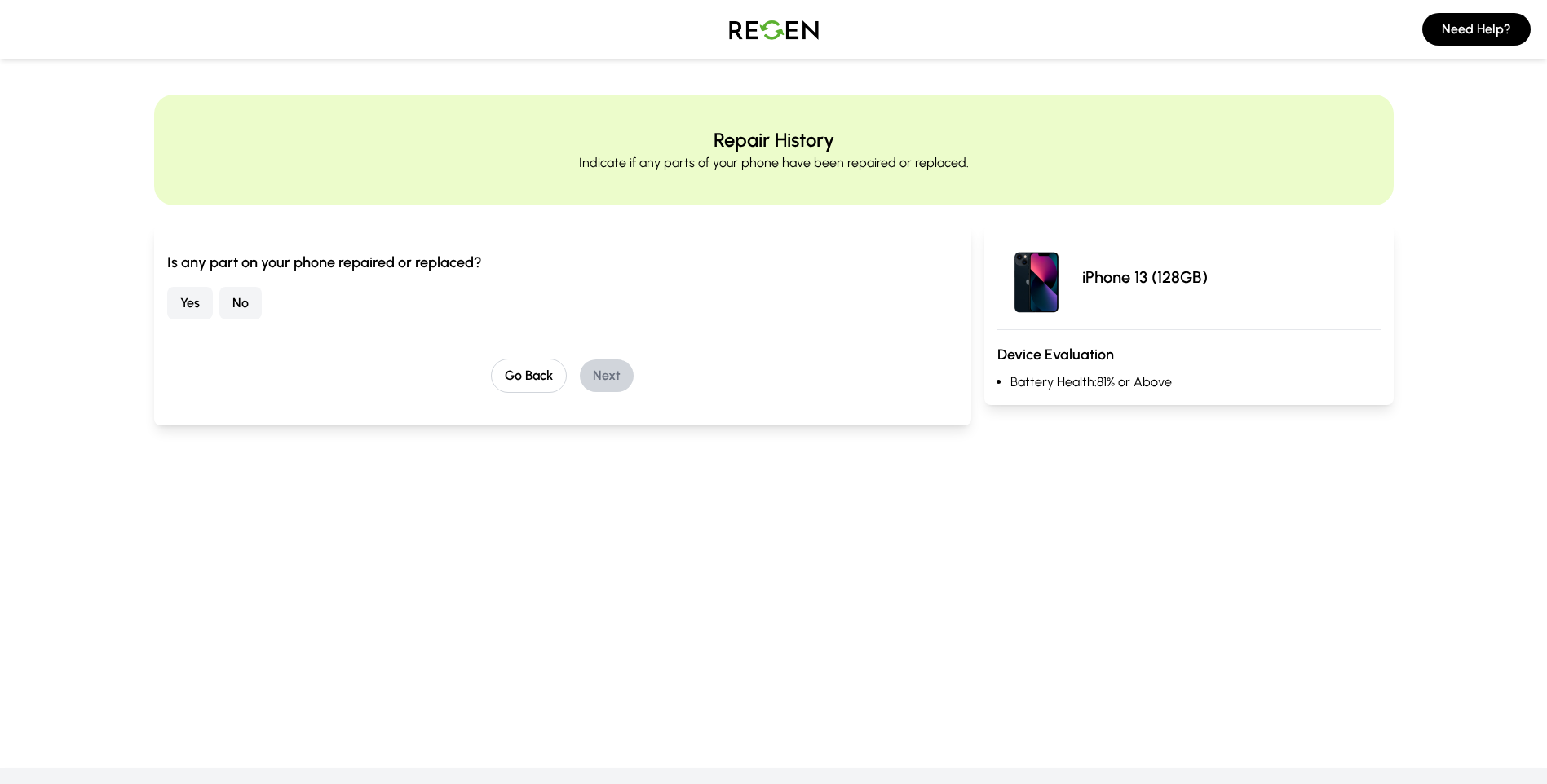
click at [239, 294] on button "No" at bounding box center [240, 304] width 42 height 33
click at [620, 380] on button "Next" at bounding box center [606, 376] width 54 height 33
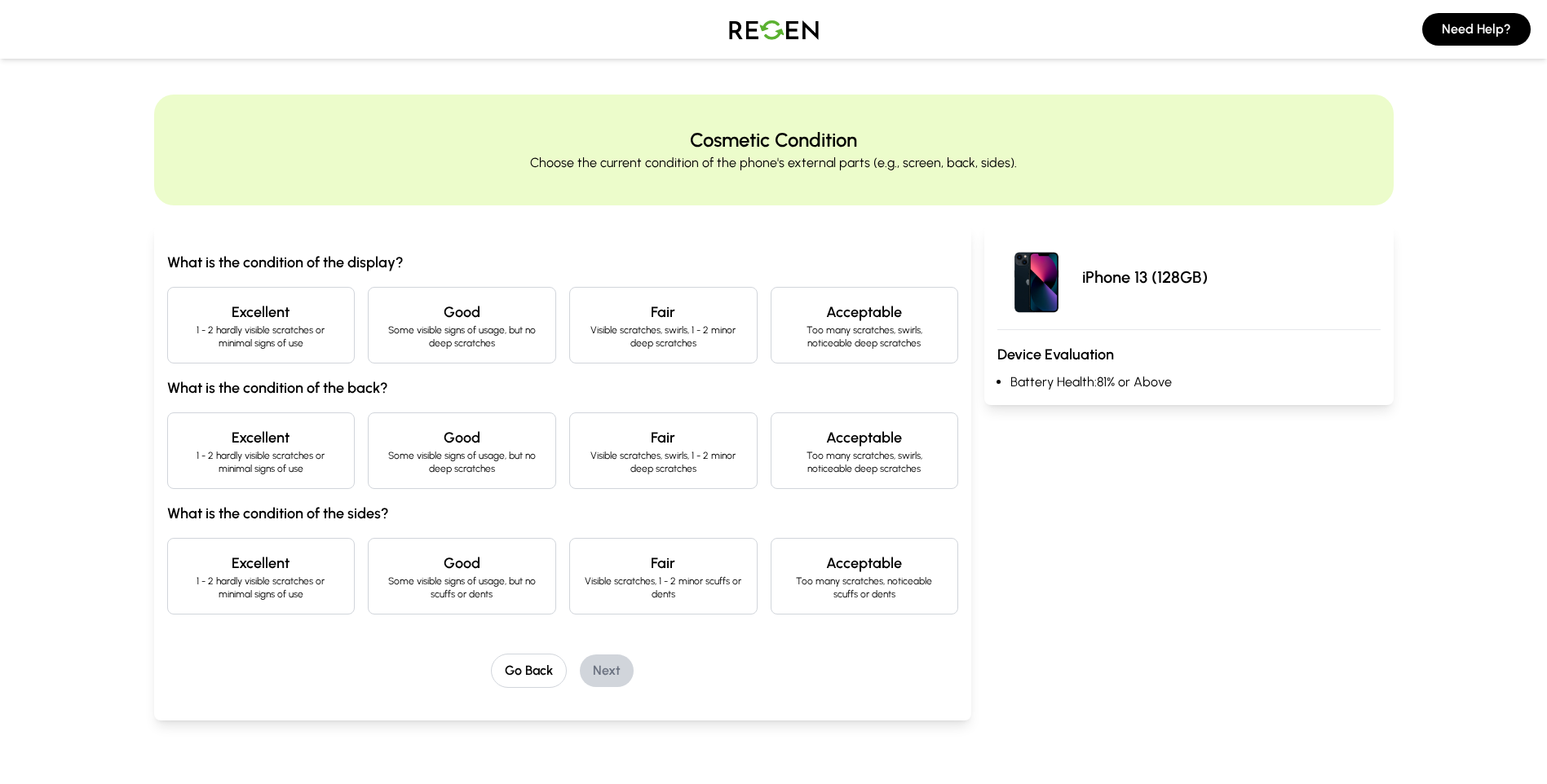
click at [460, 338] on p "Some visible signs of usage, but no deep scratches" at bounding box center [461, 336] width 160 height 26
click at [445, 460] on p "Some visible signs of usage, but no deep scratches" at bounding box center [461, 462] width 160 height 26
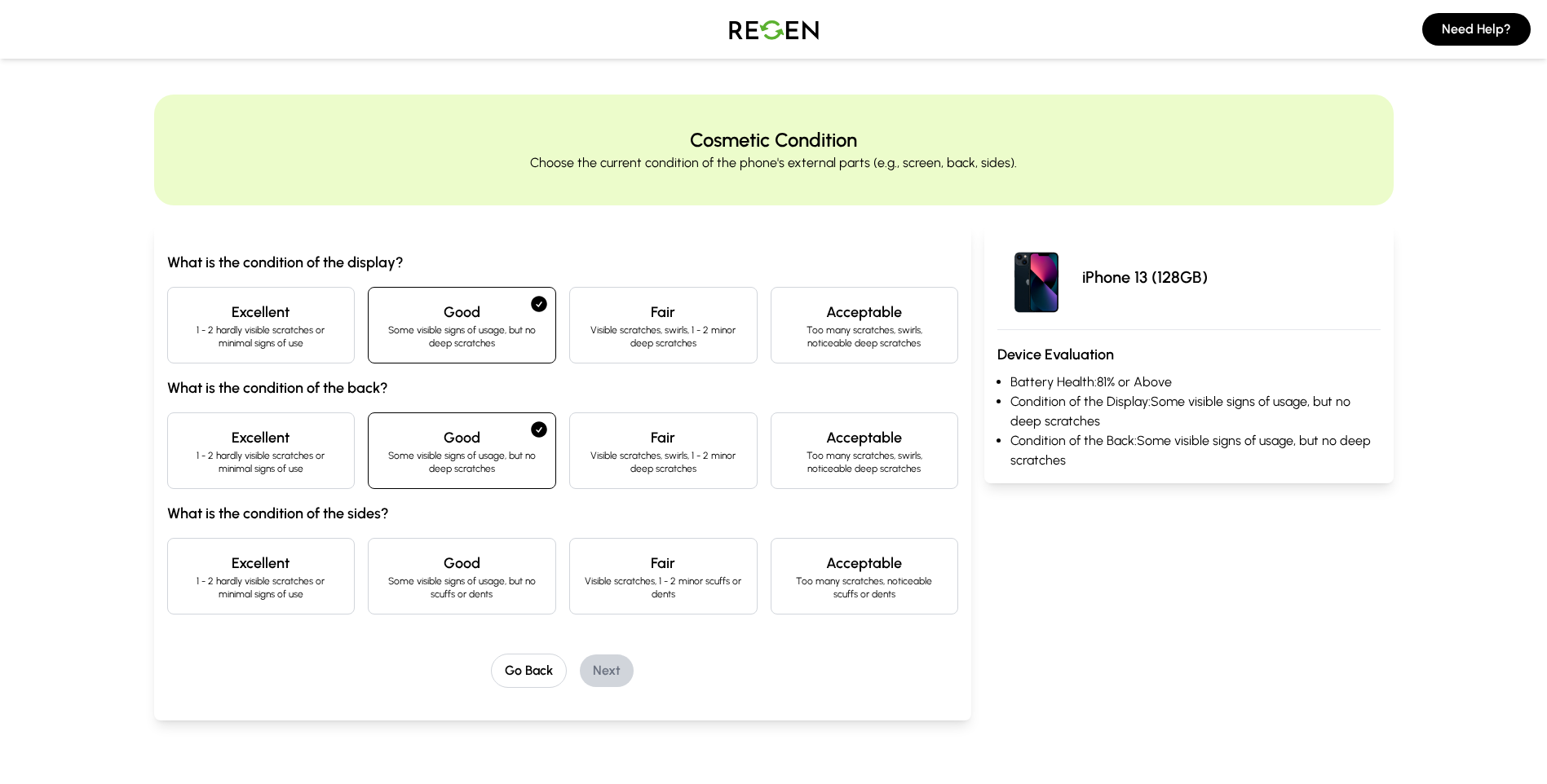
click at [485, 603] on div "Good Some visible signs of usage, but no scuffs or dents" at bounding box center [462, 576] width 188 height 77
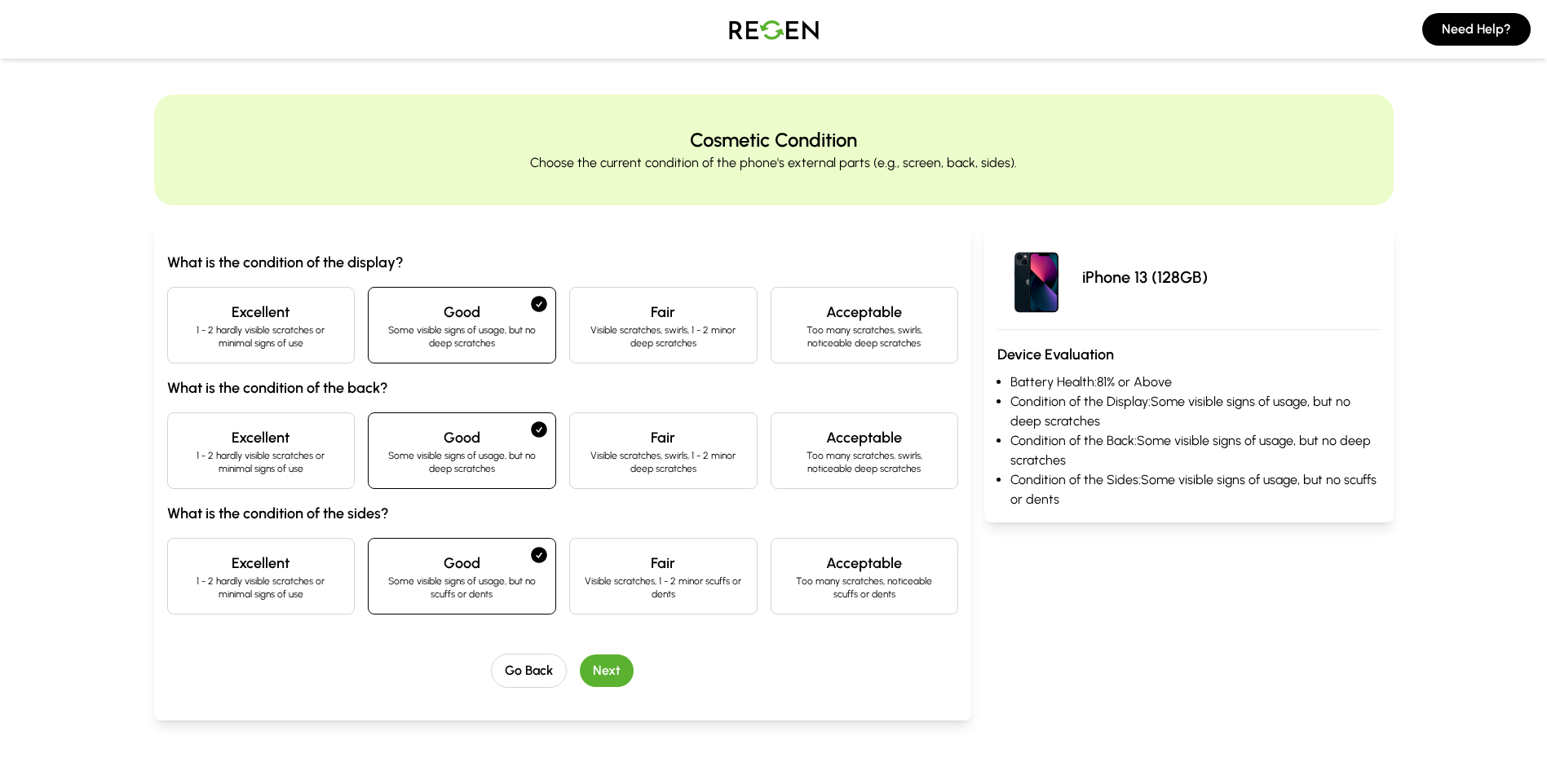
click at [605, 670] on button "Next" at bounding box center [606, 671] width 54 height 33
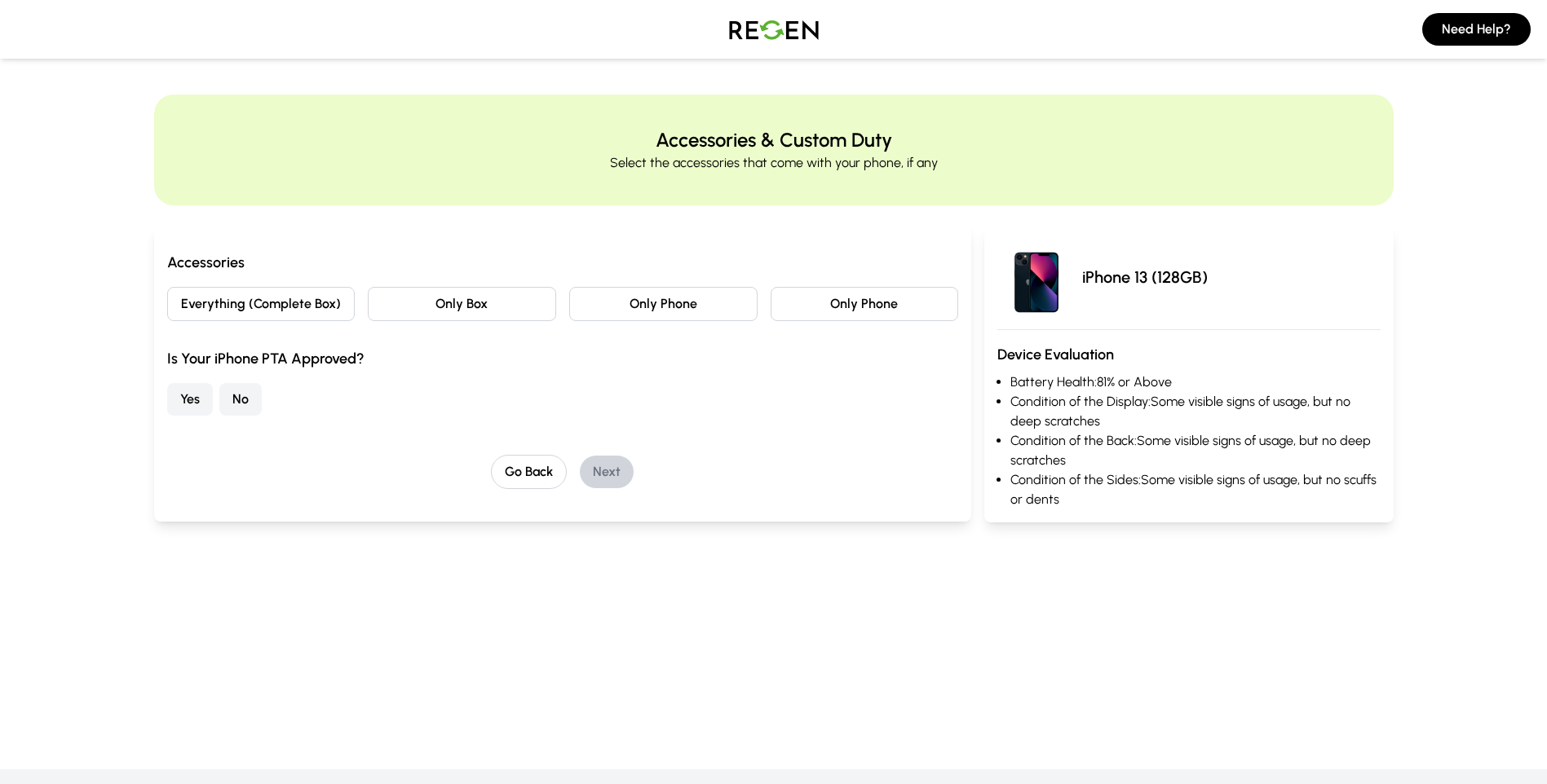
click at [851, 306] on button "Only Phone" at bounding box center [865, 305] width 188 height 35
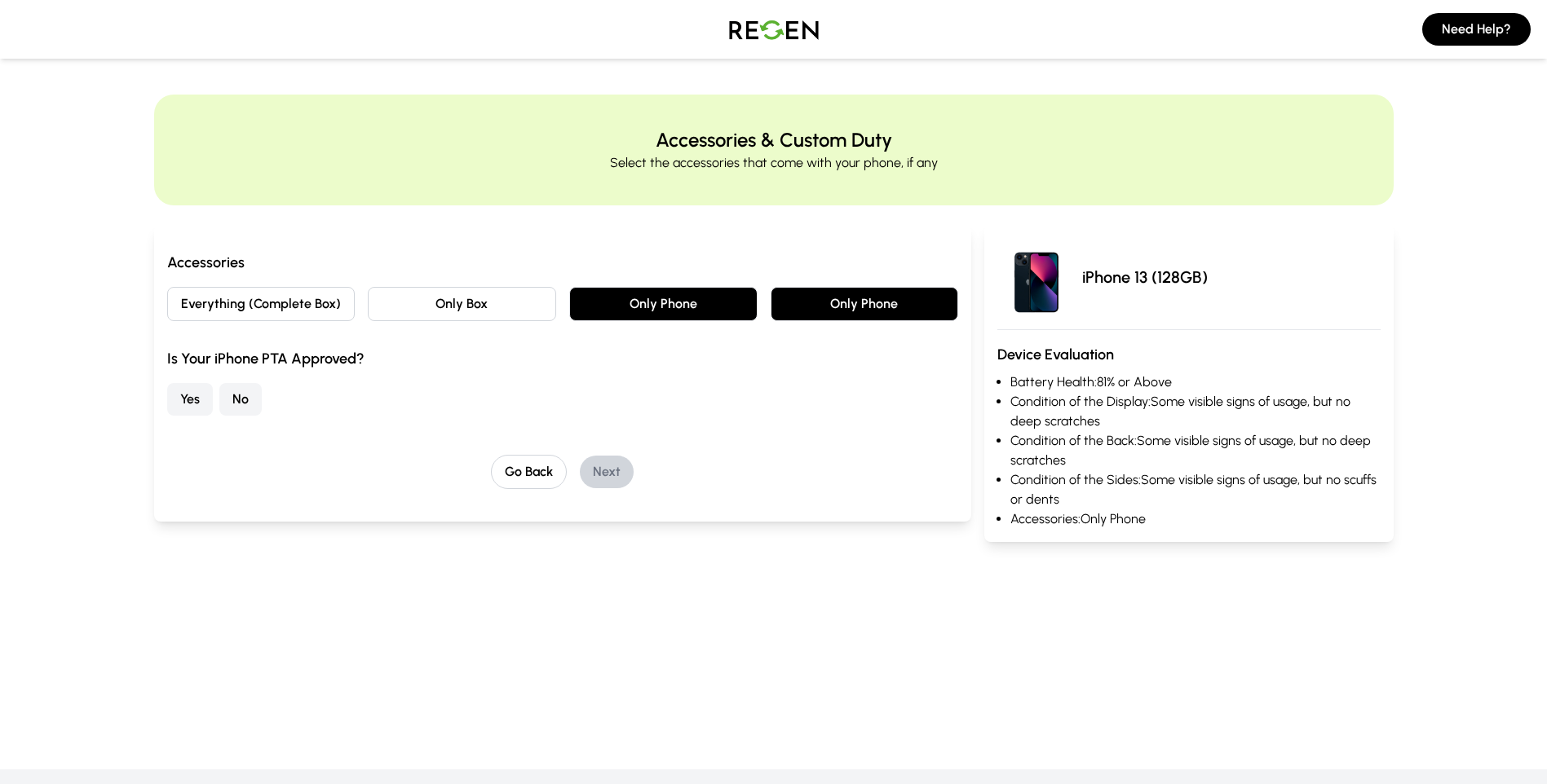
click at [185, 406] on button "Yes" at bounding box center [190, 400] width 46 height 33
click at [604, 471] on button "Next" at bounding box center [606, 472] width 54 height 33
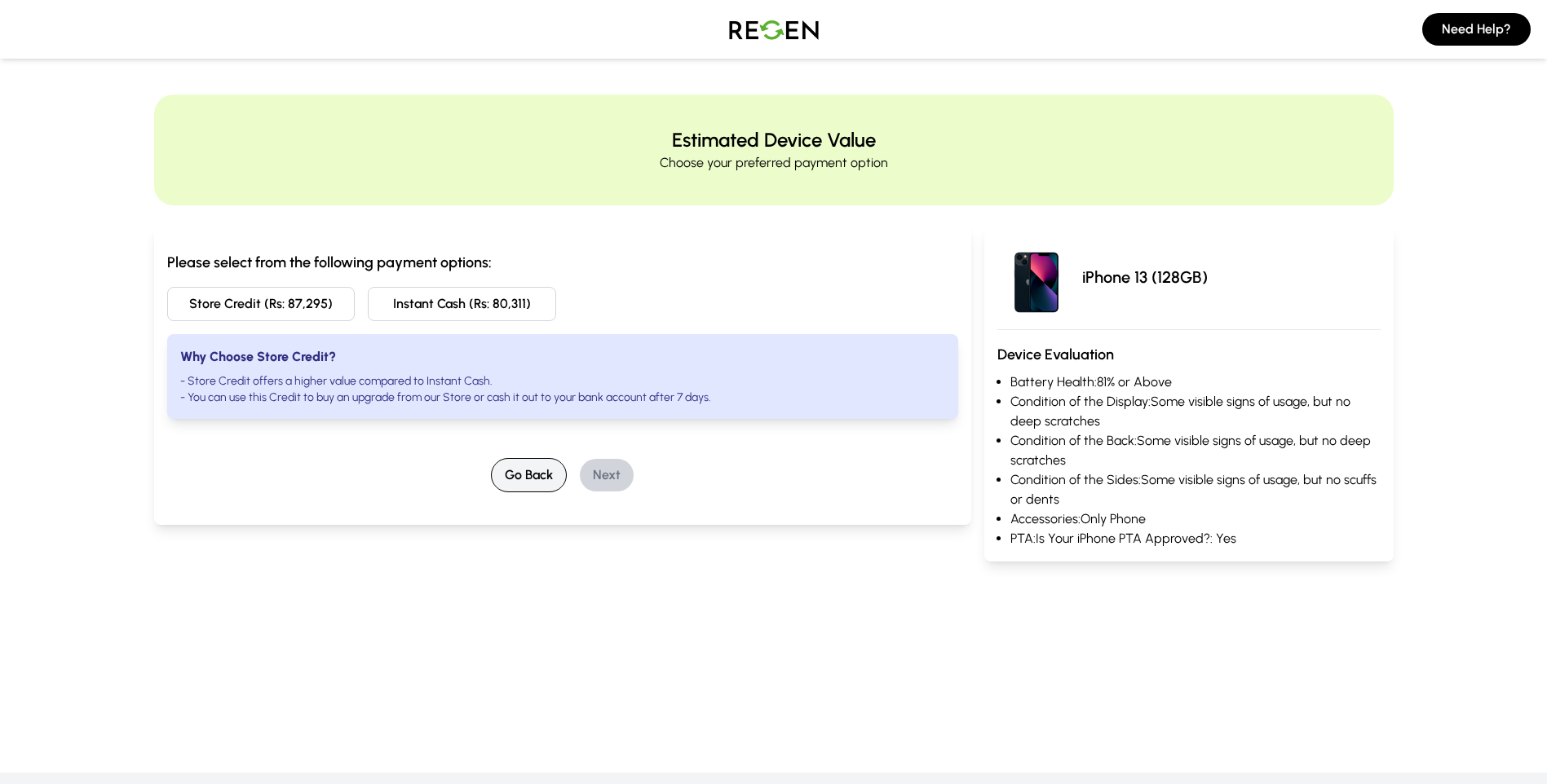
click at [514, 483] on button "Go Back" at bounding box center [528, 476] width 76 height 35
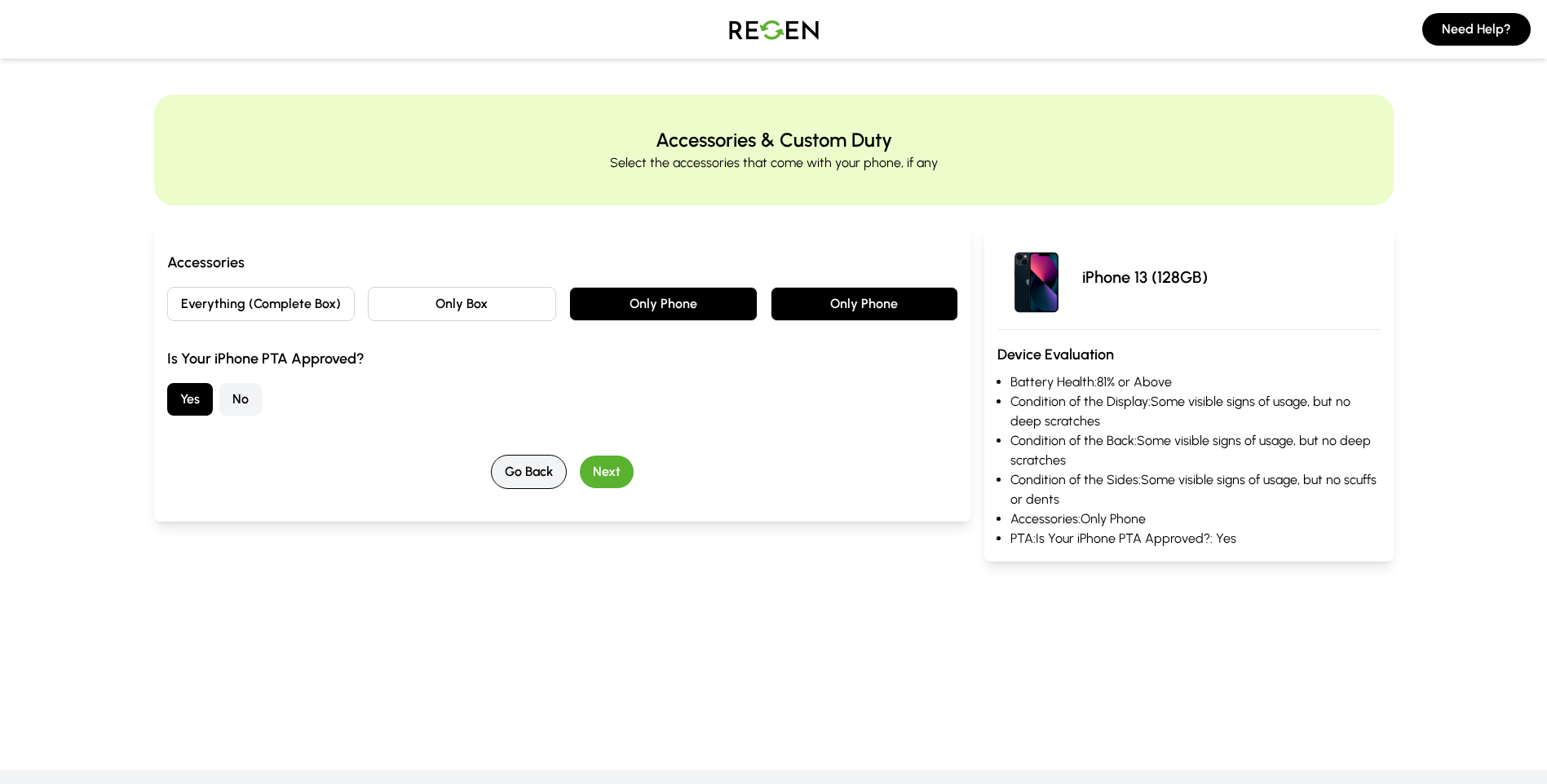
click at [520, 480] on button "Go Back" at bounding box center [528, 472] width 76 height 35
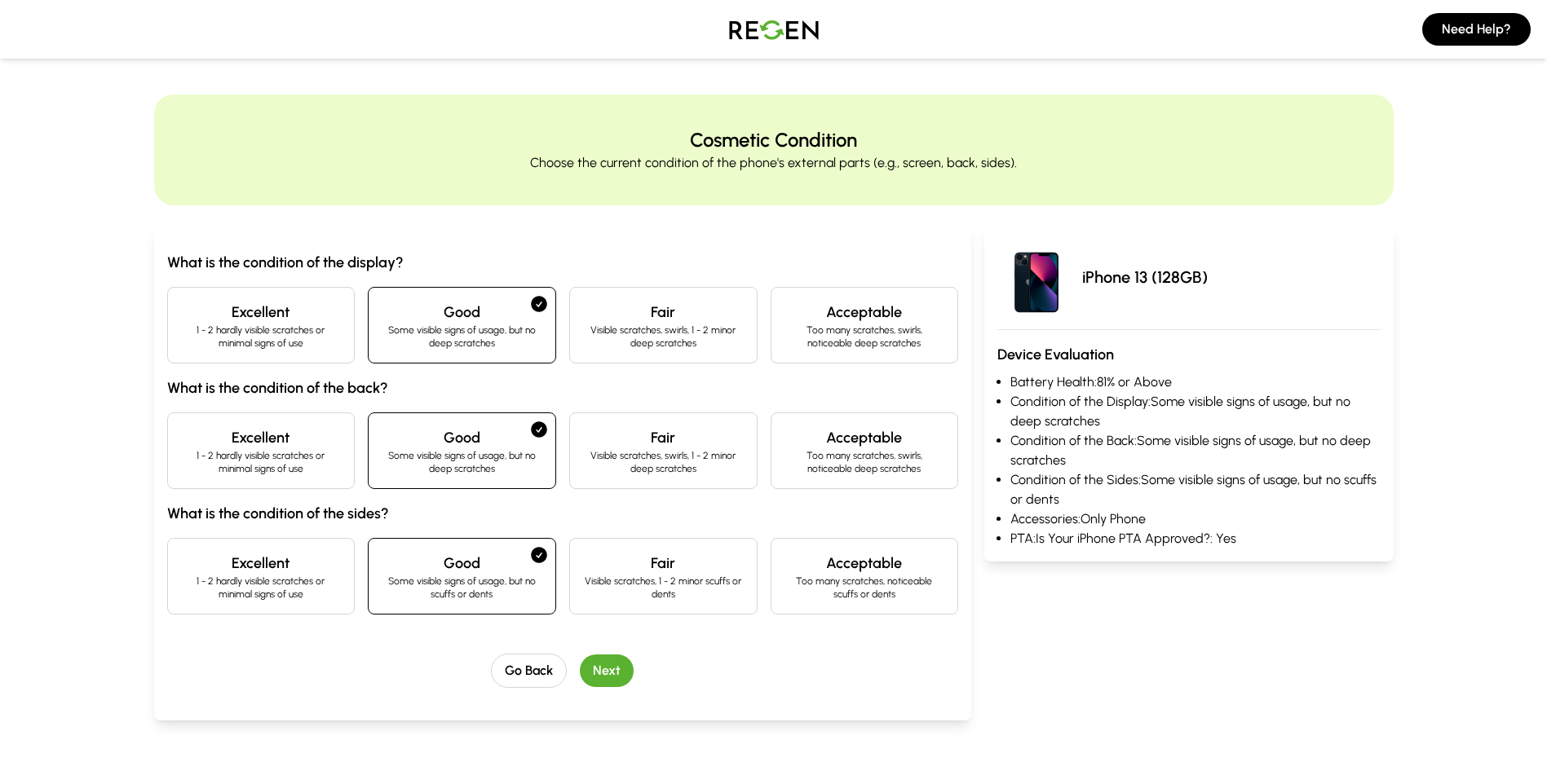
click at [265, 326] on p "1 - 2 hardly visible scratches or minimal signs of use" at bounding box center [260, 336] width 160 height 26
click at [541, 683] on button "Go Back" at bounding box center [528, 672] width 76 height 35
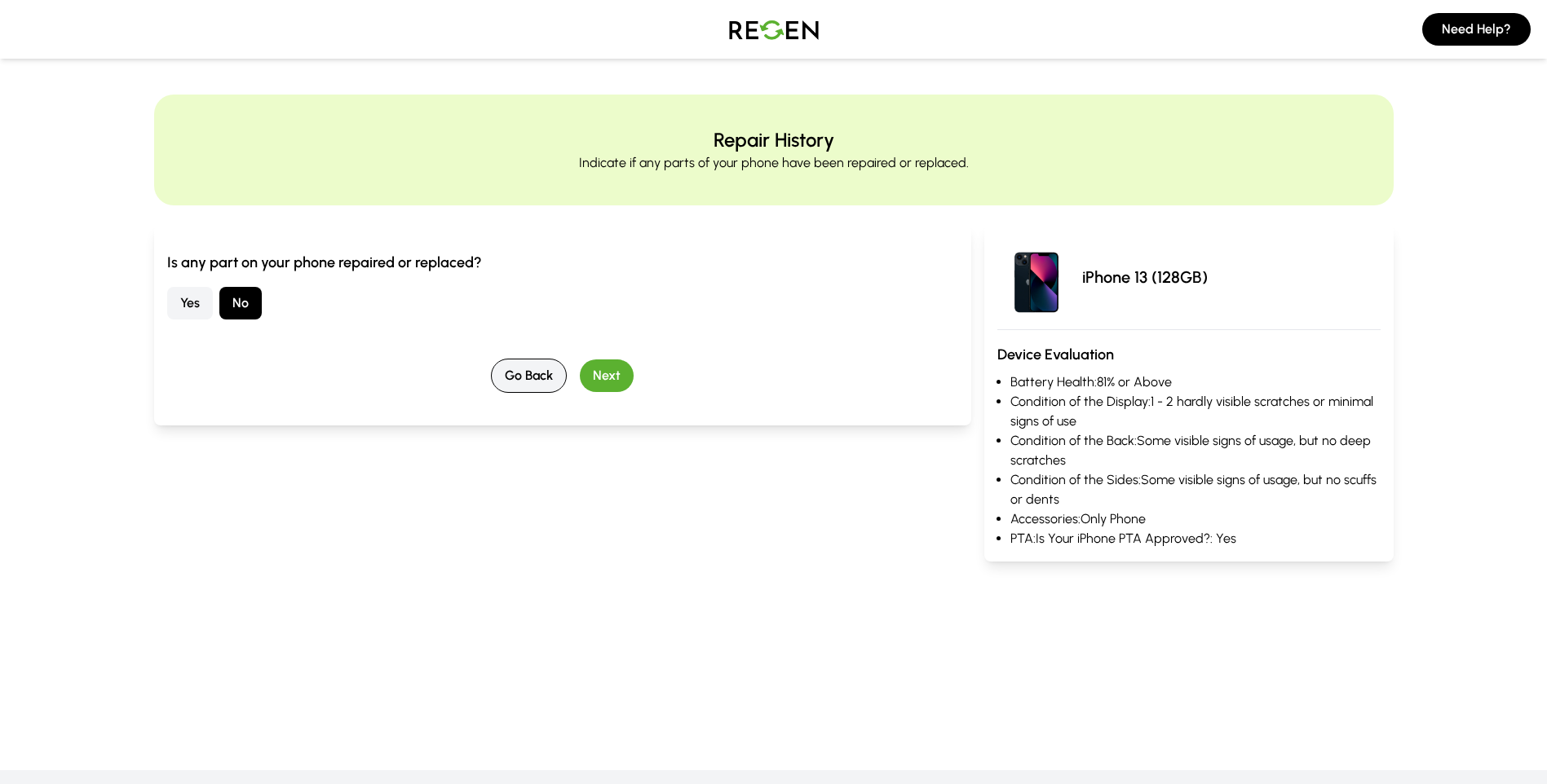
click at [506, 374] on button "Go Back" at bounding box center [528, 376] width 76 height 35
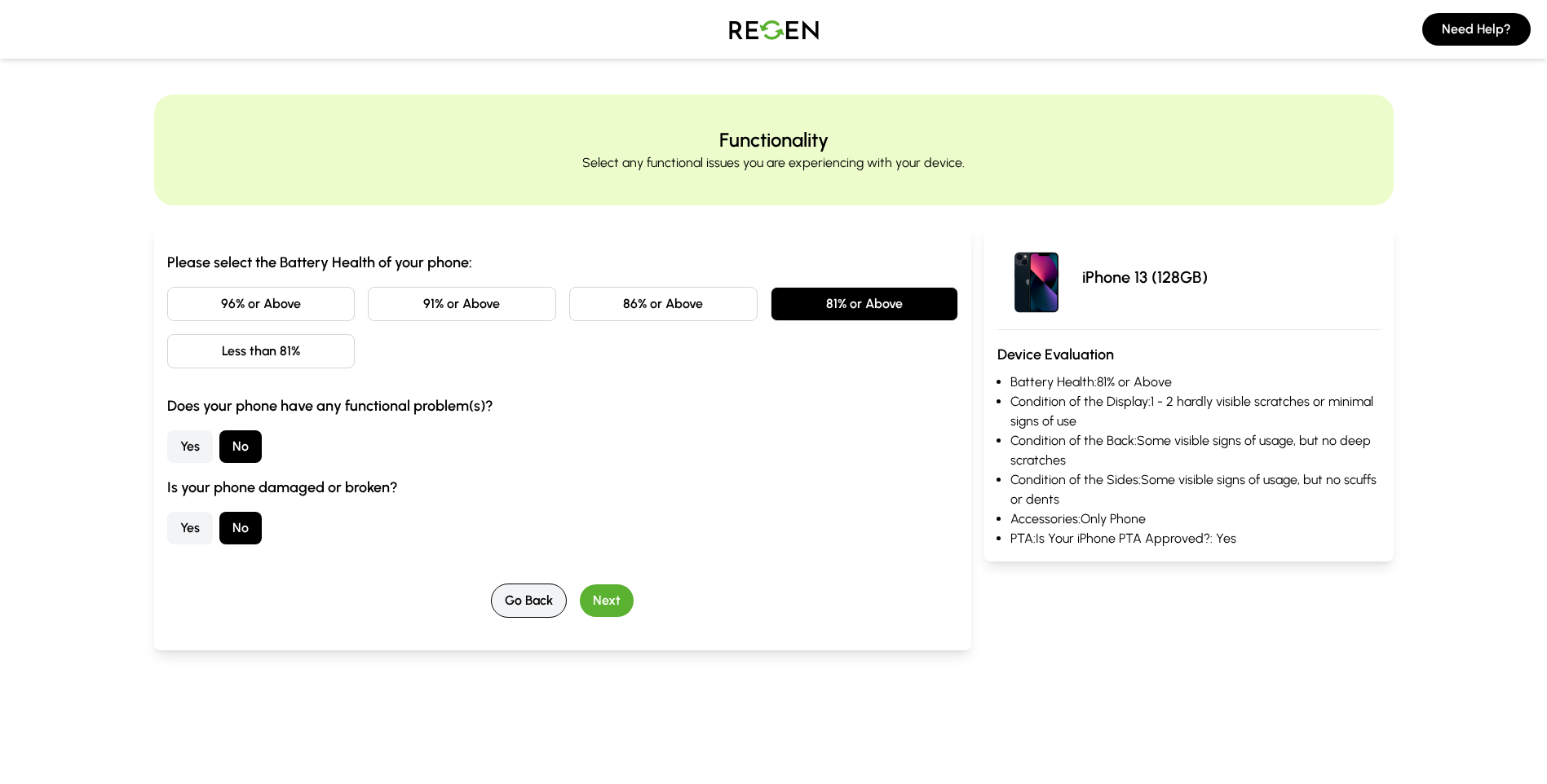
click at [525, 600] on button "Go Back" at bounding box center [528, 601] width 76 height 35
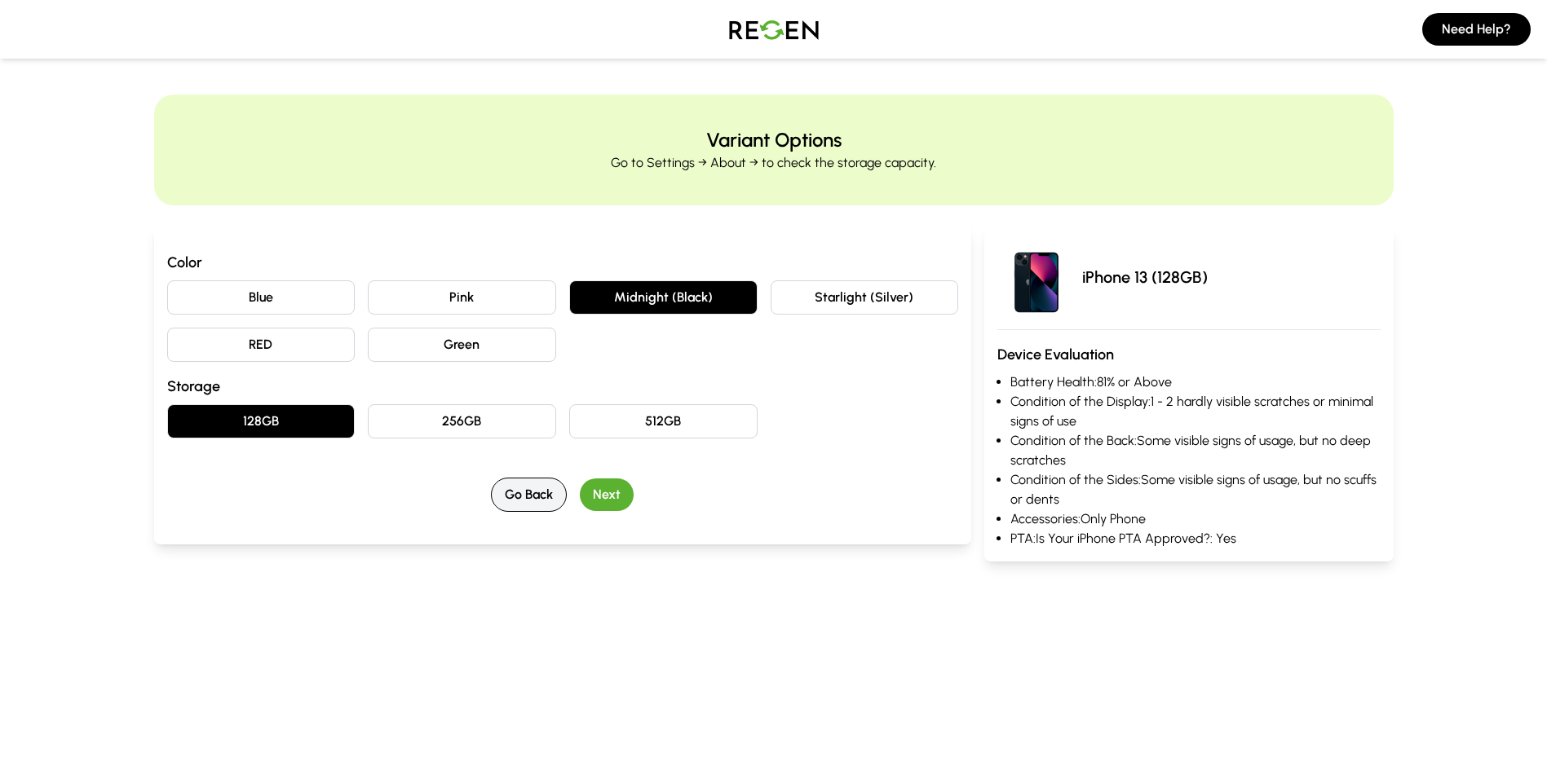
click at [535, 482] on button "Go Back" at bounding box center [528, 495] width 76 height 35
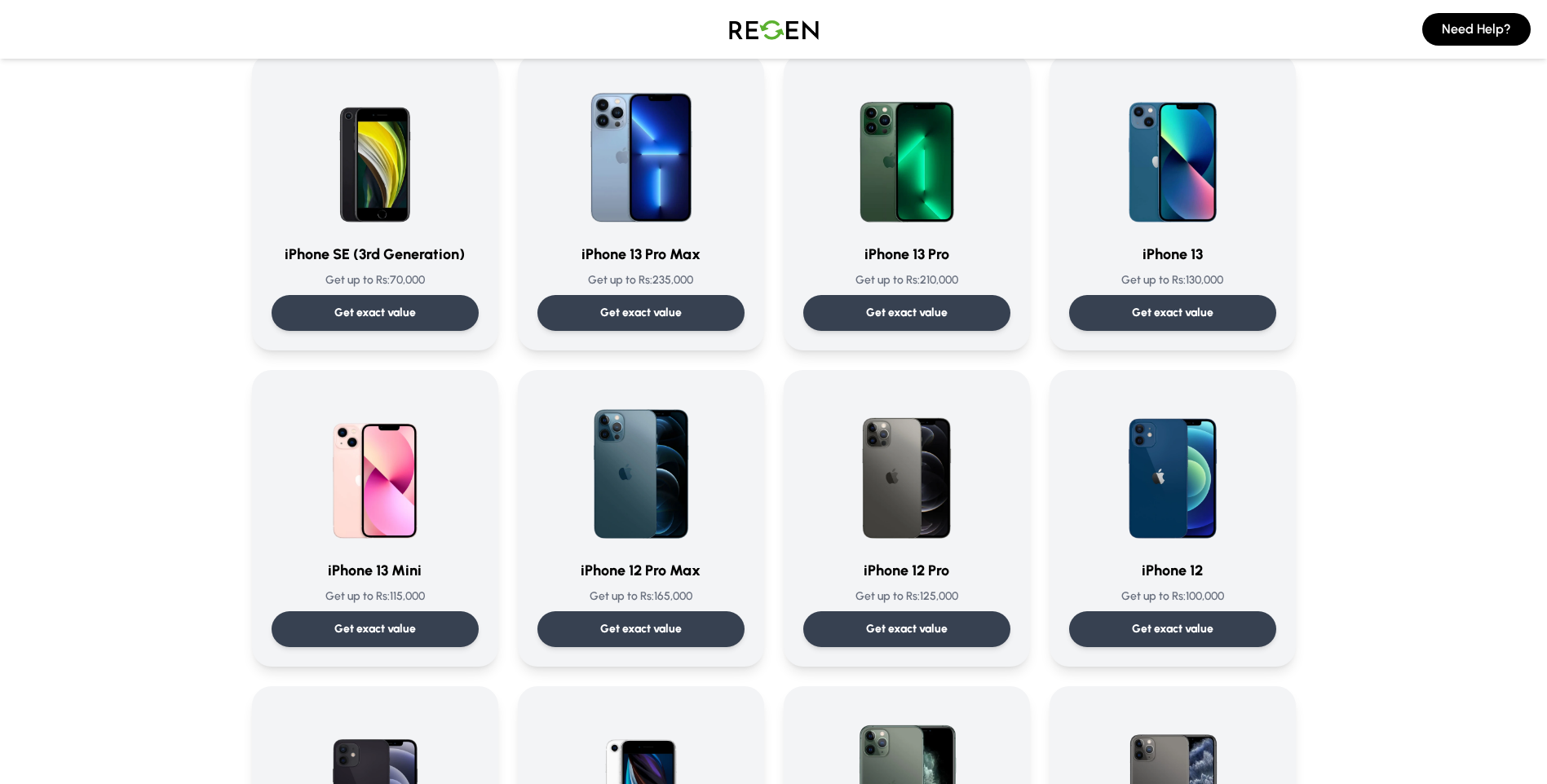
scroll to position [978, 0]
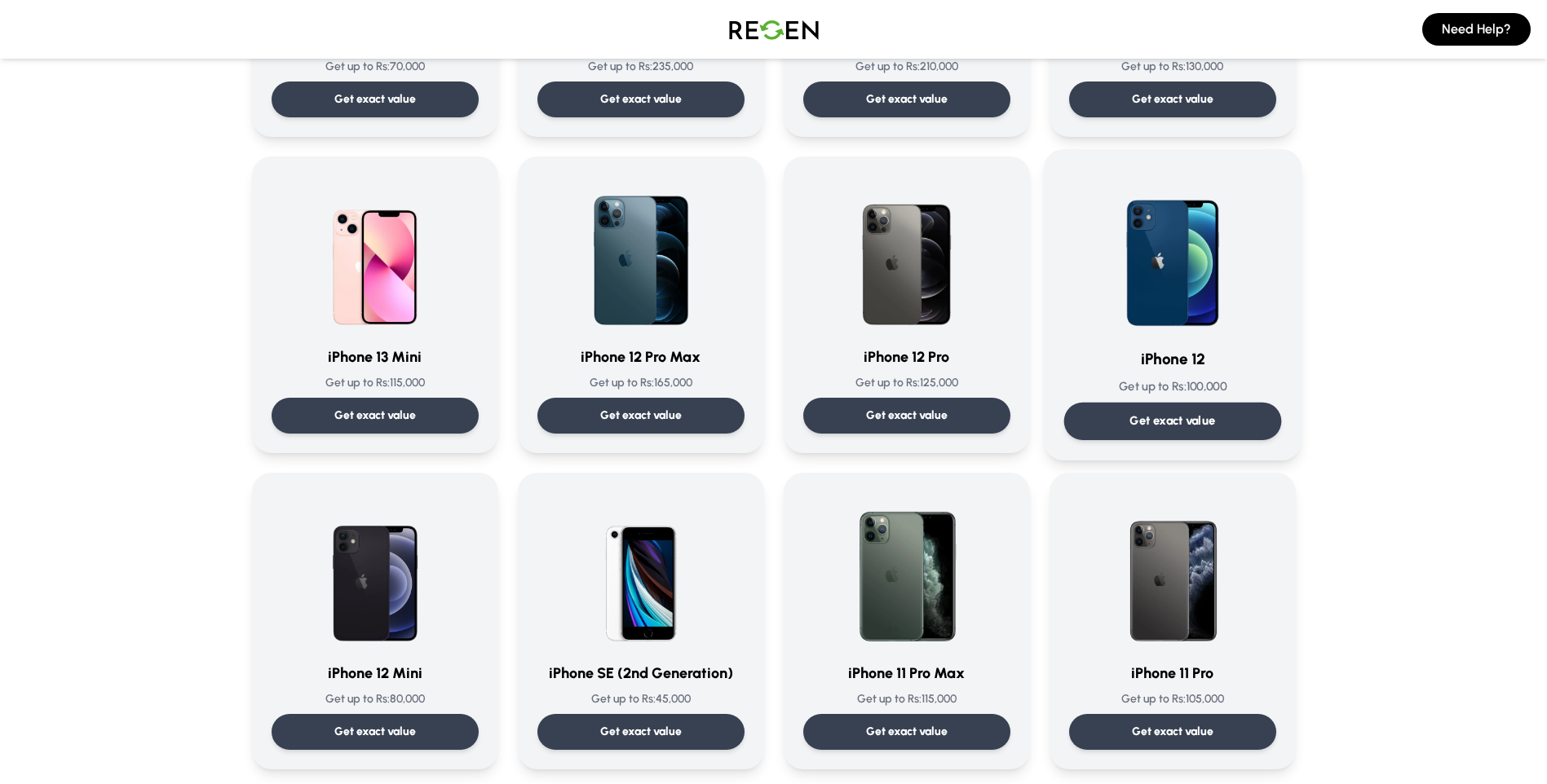
click at [1182, 264] on img at bounding box center [1172, 252] width 164 height 164
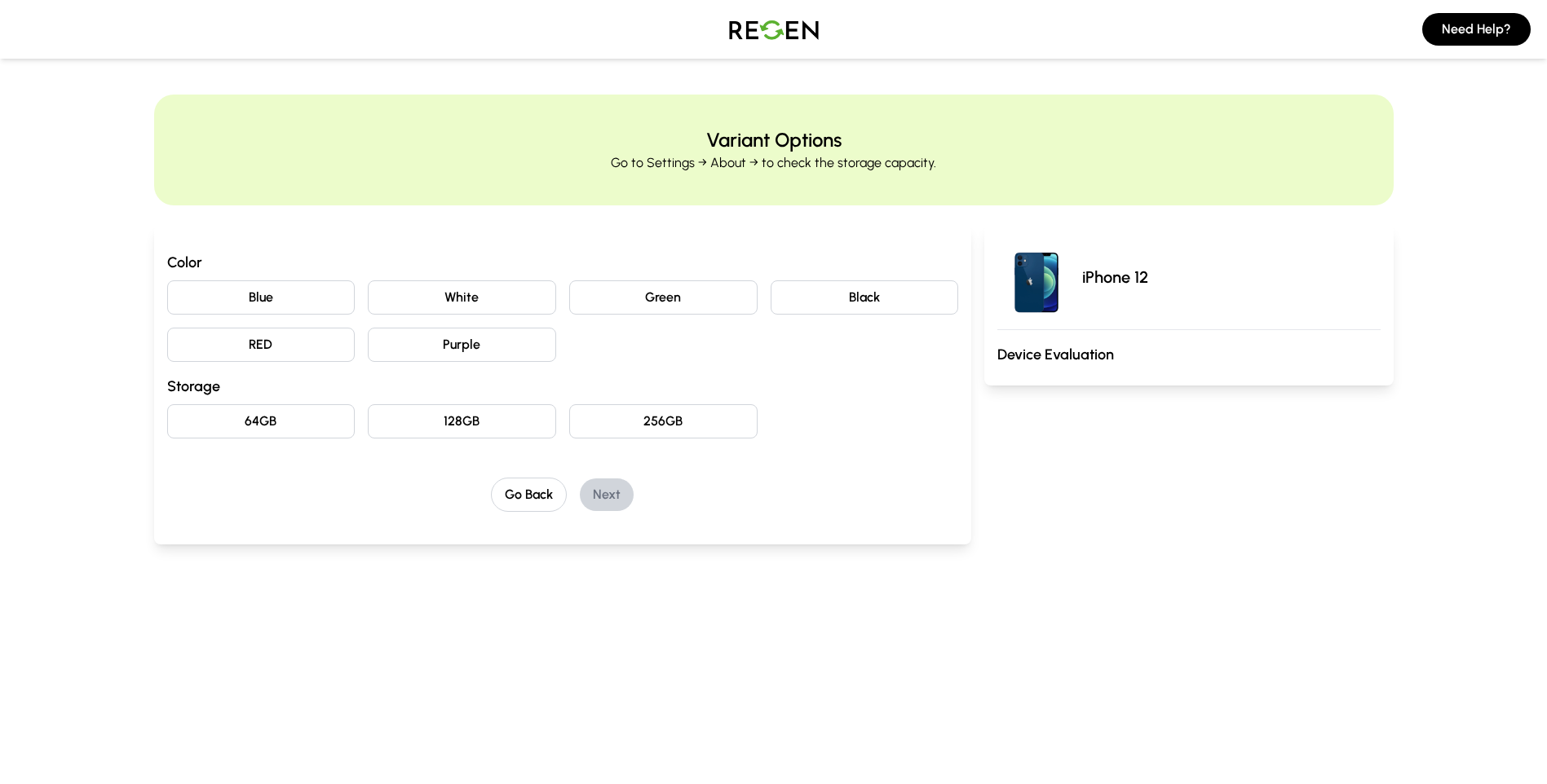
click at [290, 300] on button "Blue" at bounding box center [261, 298] width 188 height 35
click at [486, 425] on button "128GB" at bounding box center [462, 422] width 188 height 35
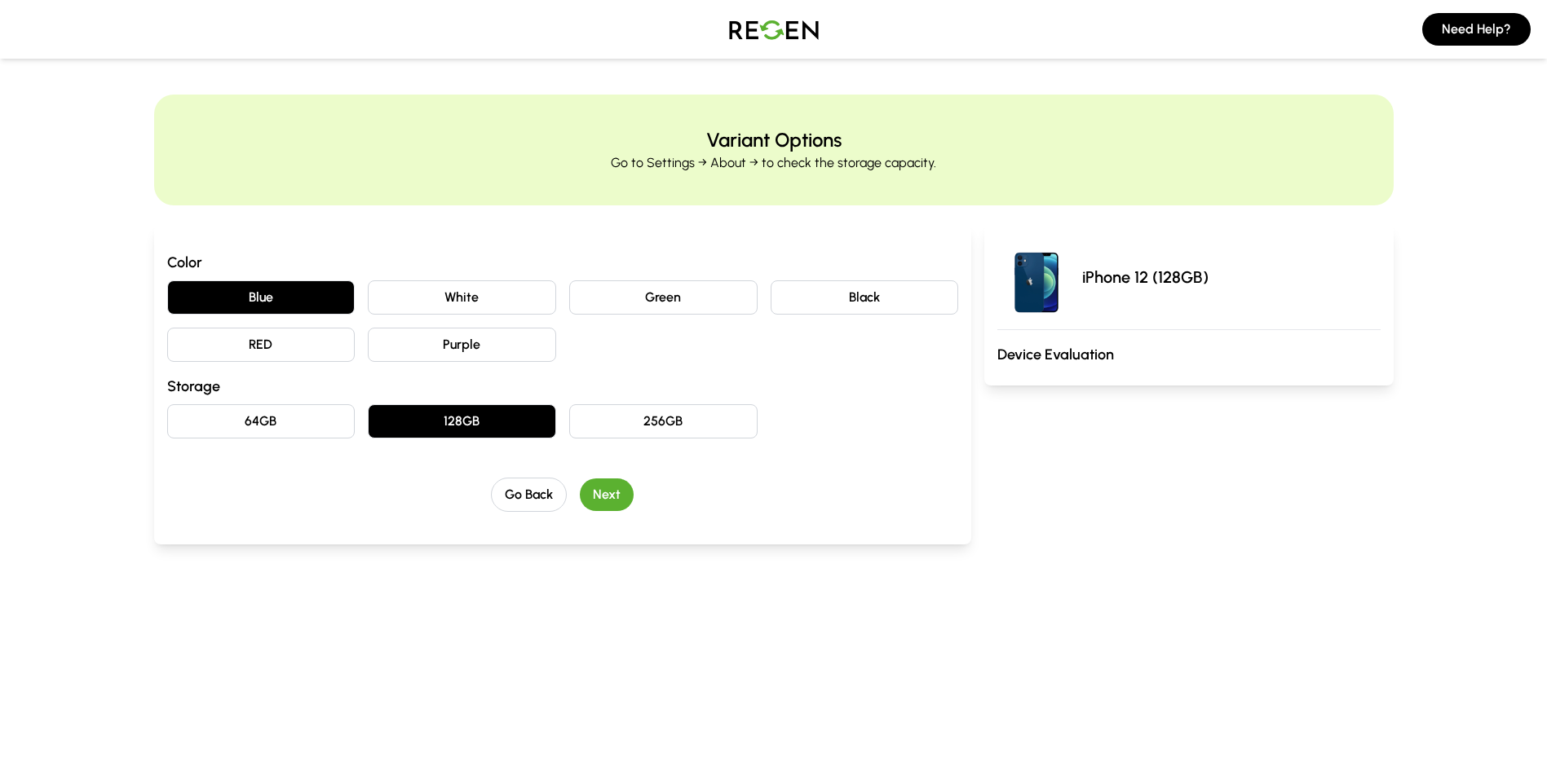
click at [597, 499] on button "Next" at bounding box center [606, 495] width 54 height 33
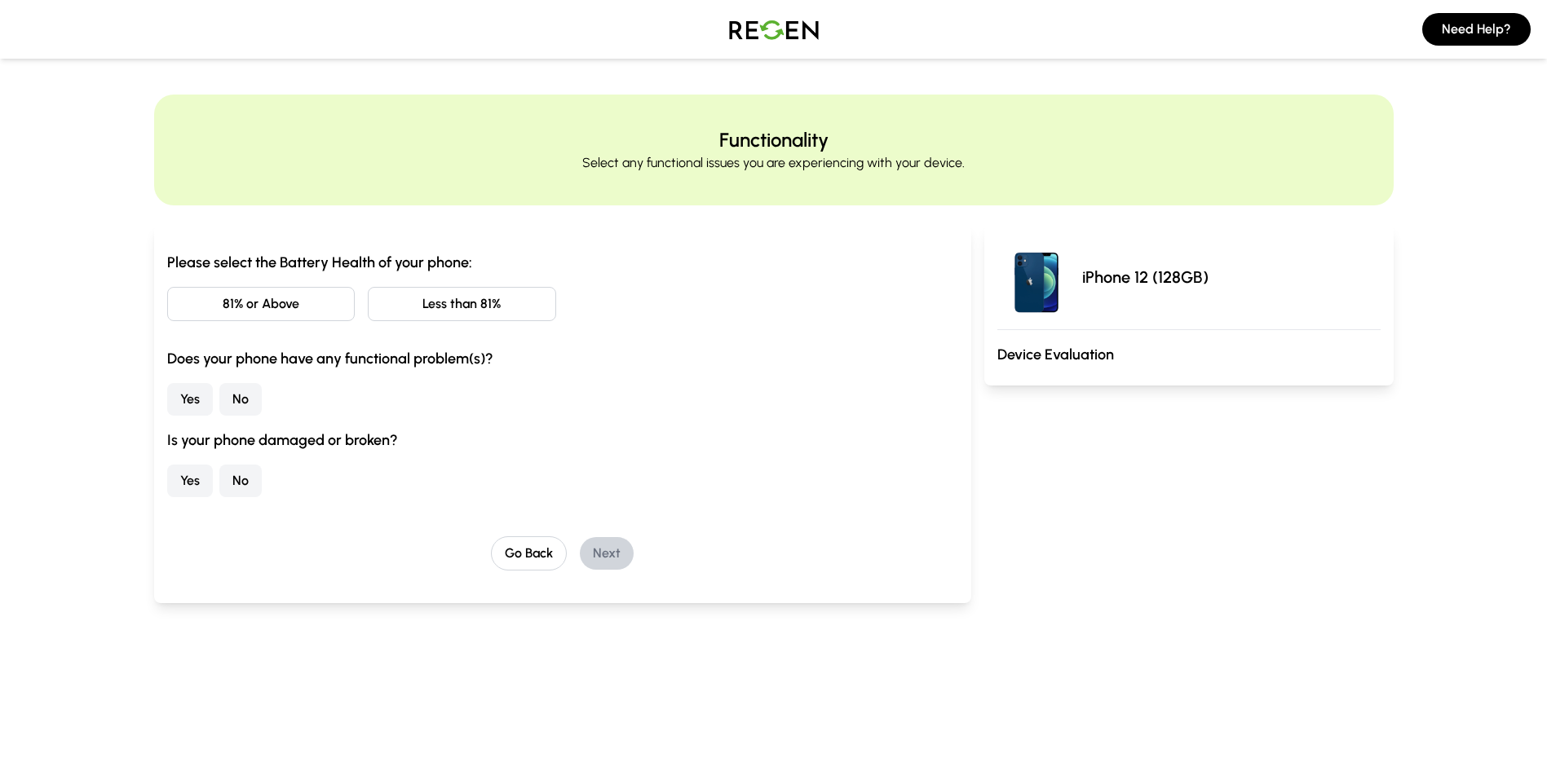
click at [320, 296] on button "81% or Above" at bounding box center [261, 305] width 188 height 35
click at [233, 404] on button "No" at bounding box center [240, 400] width 42 height 33
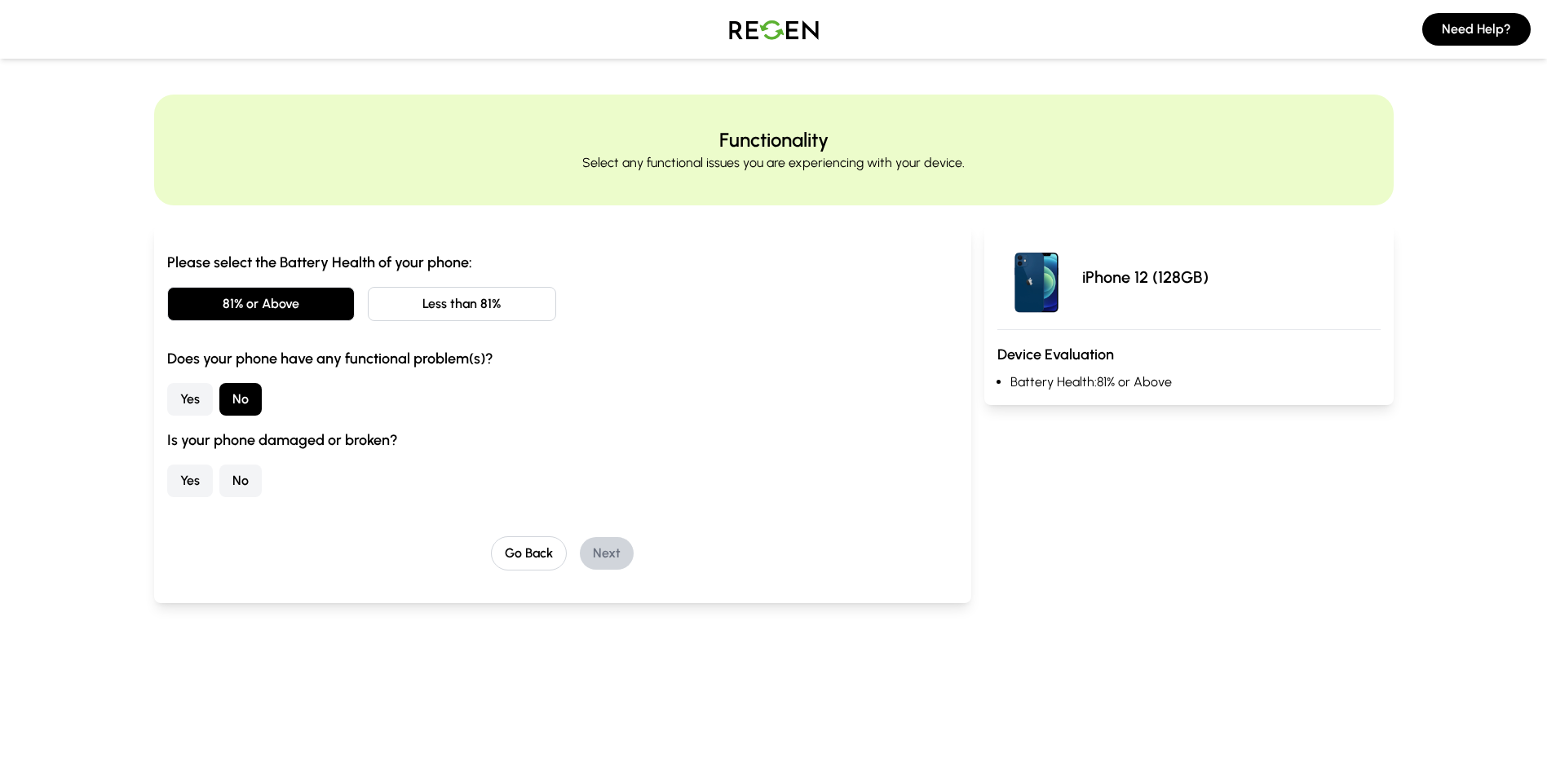
click at [246, 491] on button "No" at bounding box center [240, 481] width 42 height 33
click at [614, 544] on button "Next" at bounding box center [606, 553] width 54 height 33
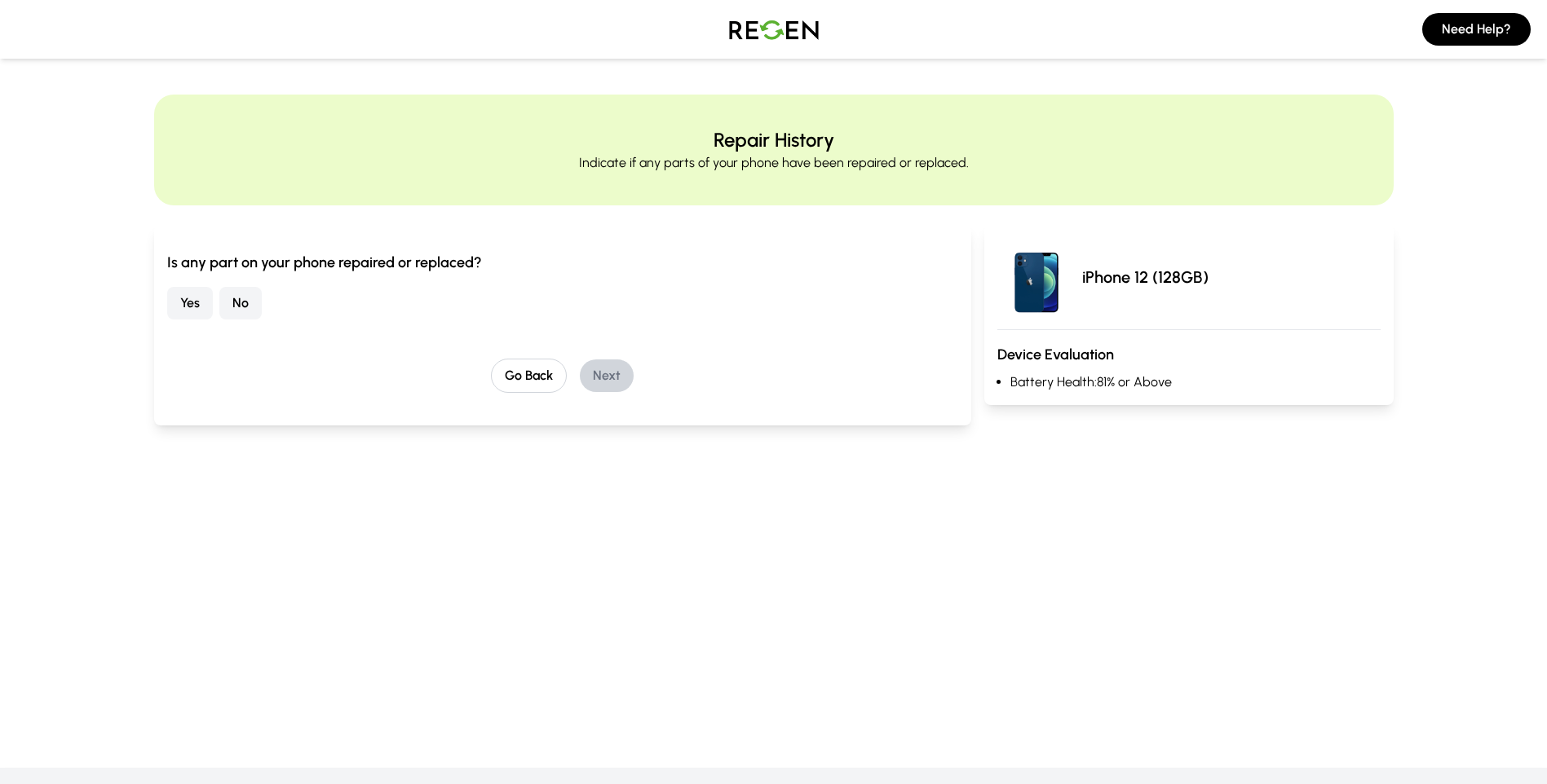
click at [260, 308] on button "No" at bounding box center [240, 304] width 42 height 33
click at [602, 370] on button "Next" at bounding box center [606, 376] width 54 height 33
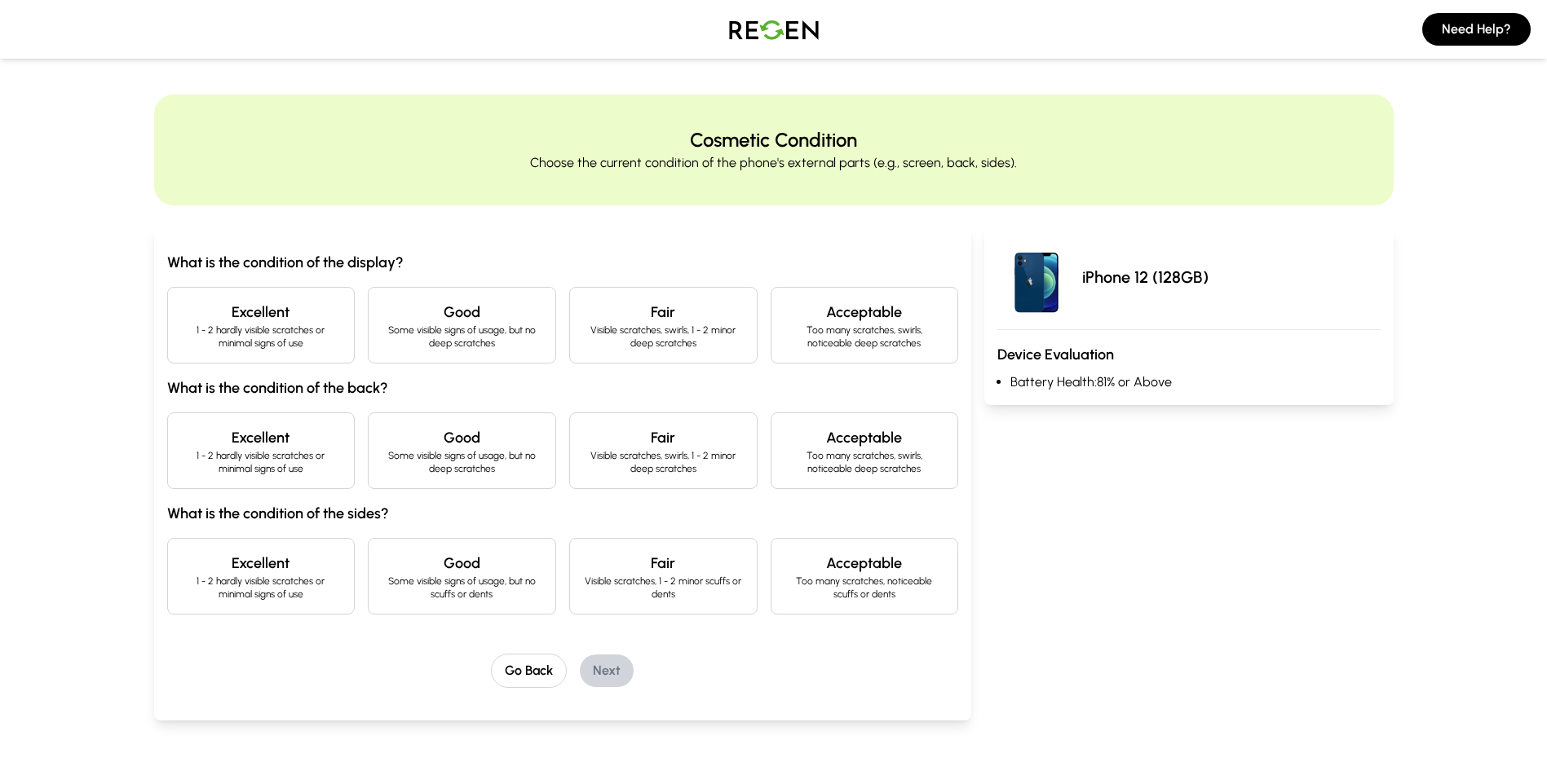
click at [265, 336] on p "1 - 2 hardly visible scratches or minimal signs of use" at bounding box center [260, 336] width 160 height 26
click at [270, 447] on h4 "Excellent" at bounding box center [260, 438] width 160 height 23
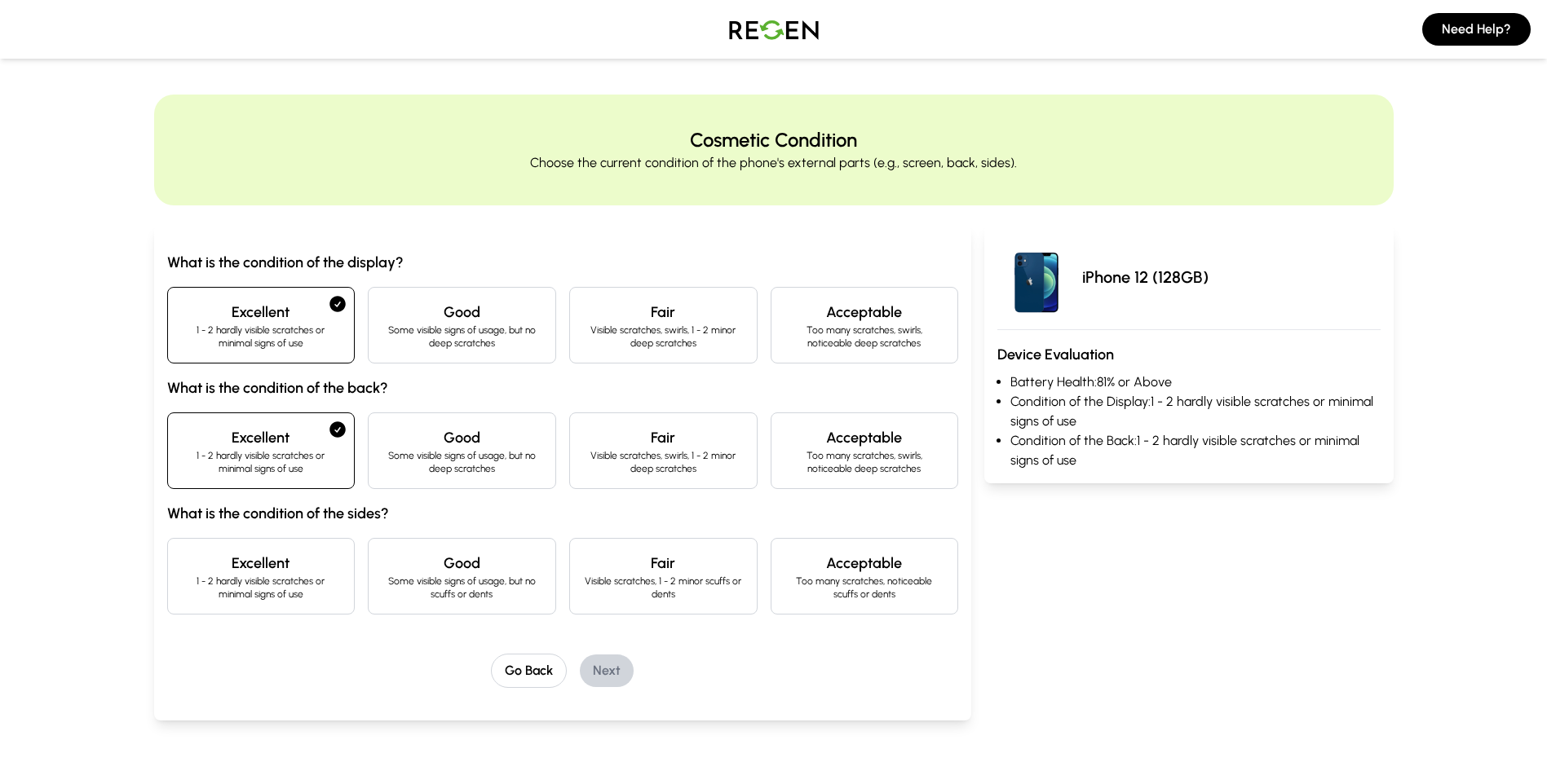
click at [261, 562] on h4 "Excellent" at bounding box center [260, 563] width 160 height 23
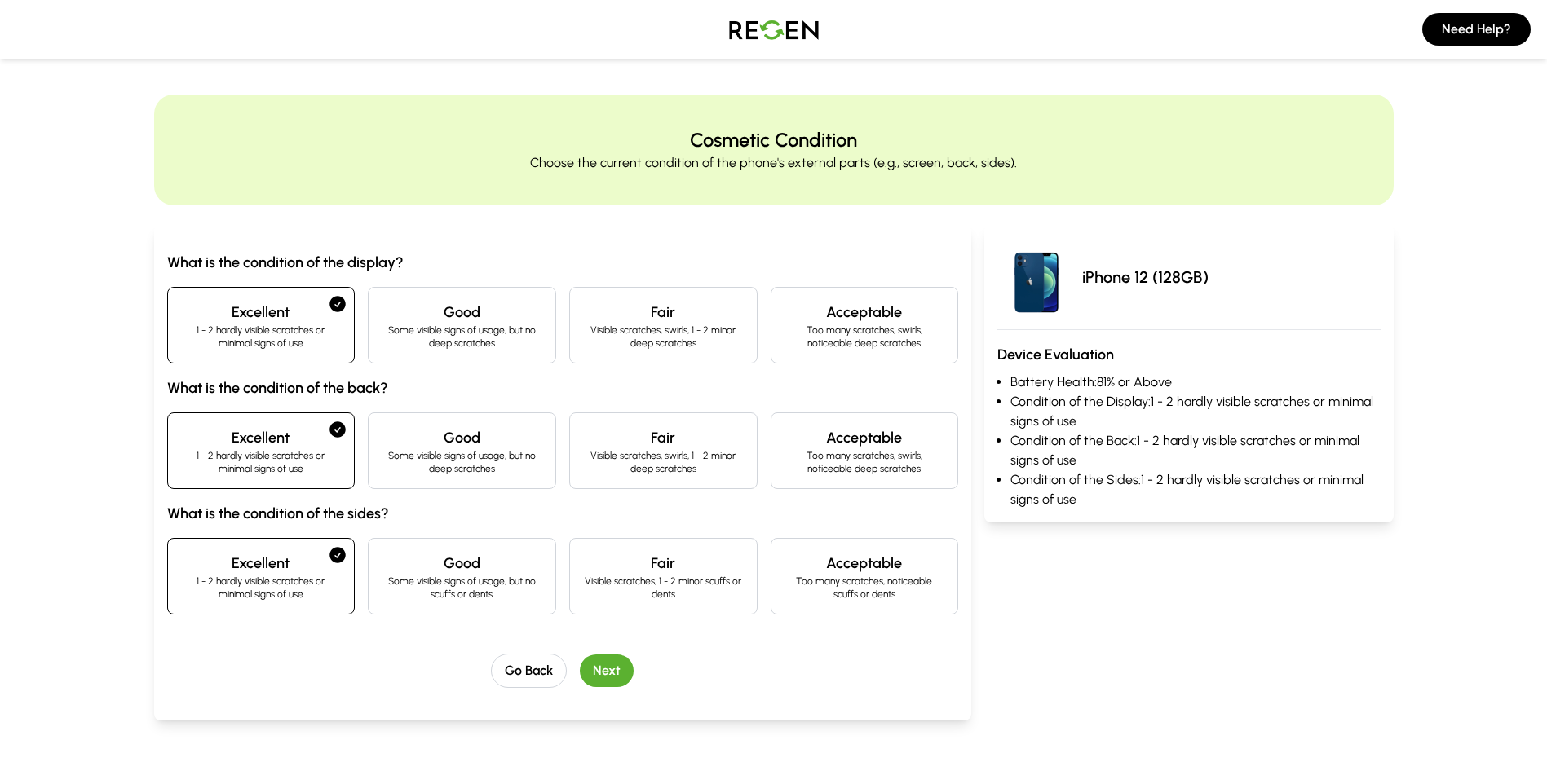
click at [589, 661] on button "Next" at bounding box center [606, 671] width 54 height 33
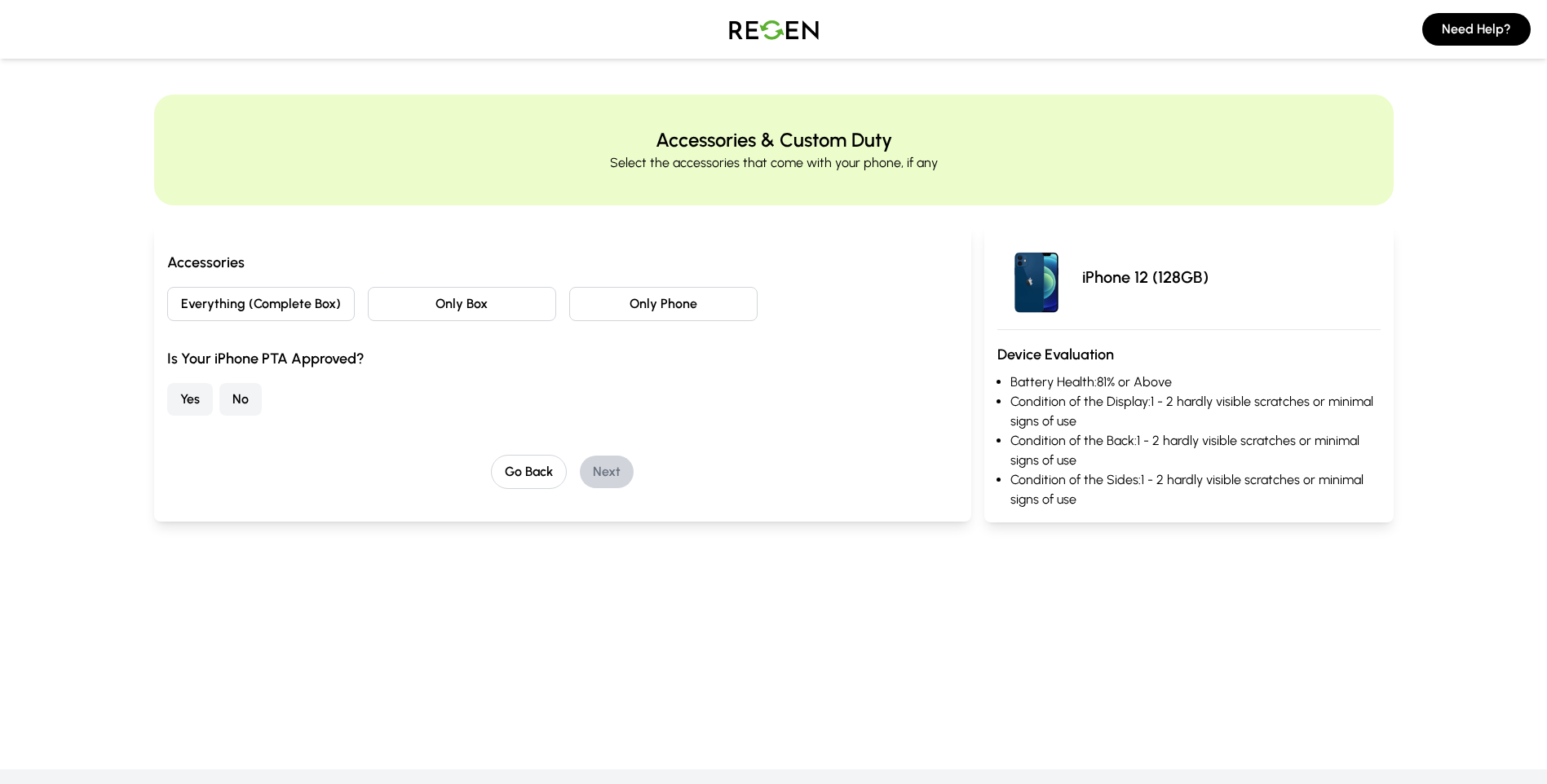
click at [598, 314] on button "Only Phone" at bounding box center [663, 305] width 188 height 35
click at [135, 396] on div "Accessories & Custom Duty Select the accessories that come with your phone, if …" at bounding box center [774, 327] width 1547 height 466
click at [191, 398] on button "Yes" at bounding box center [190, 400] width 46 height 33
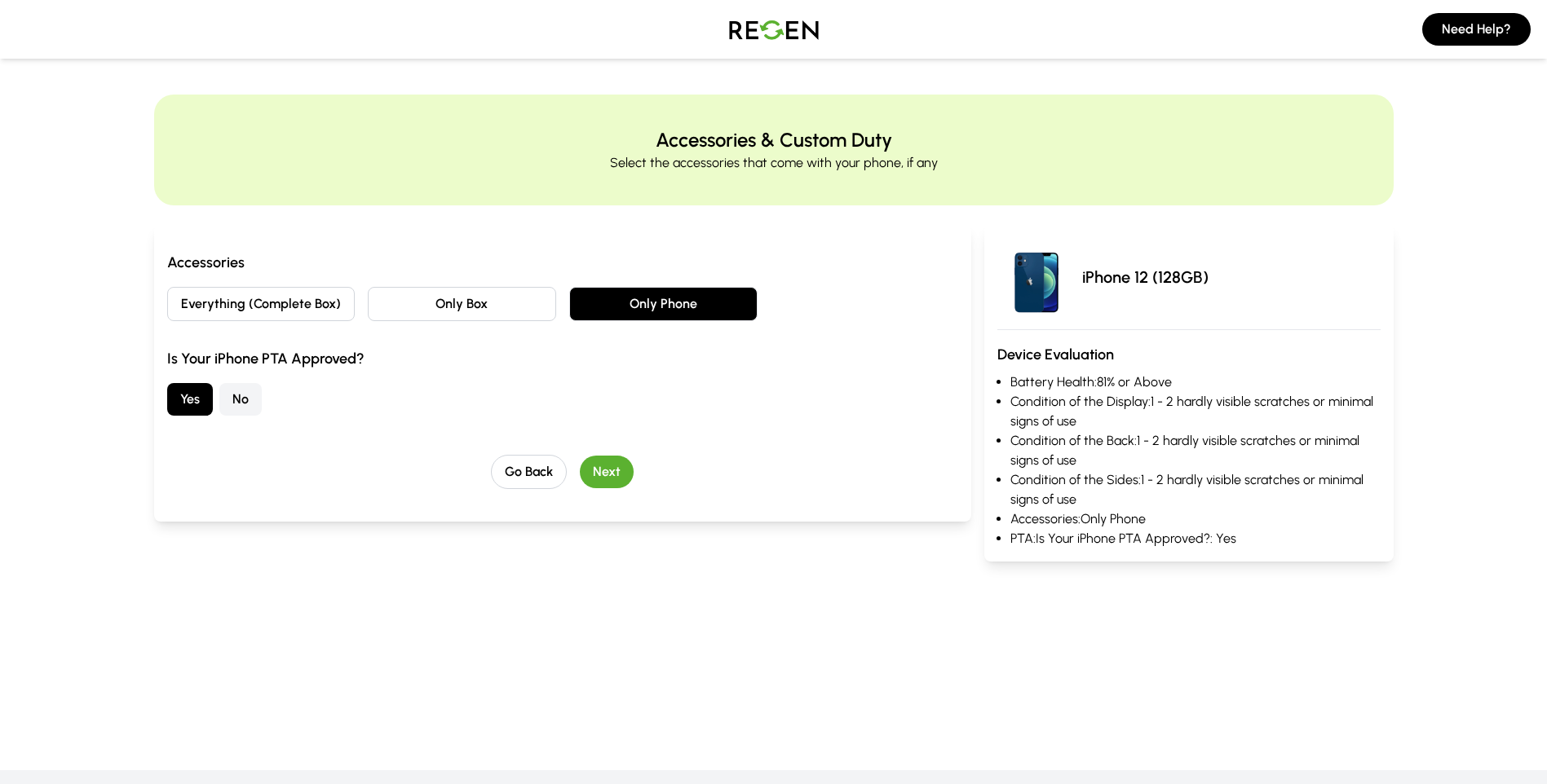
click at [626, 471] on button "Next" at bounding box center [606, 472] width 54 height 33
